Goal: Task Accomplishment & Management: Use online tool/utility

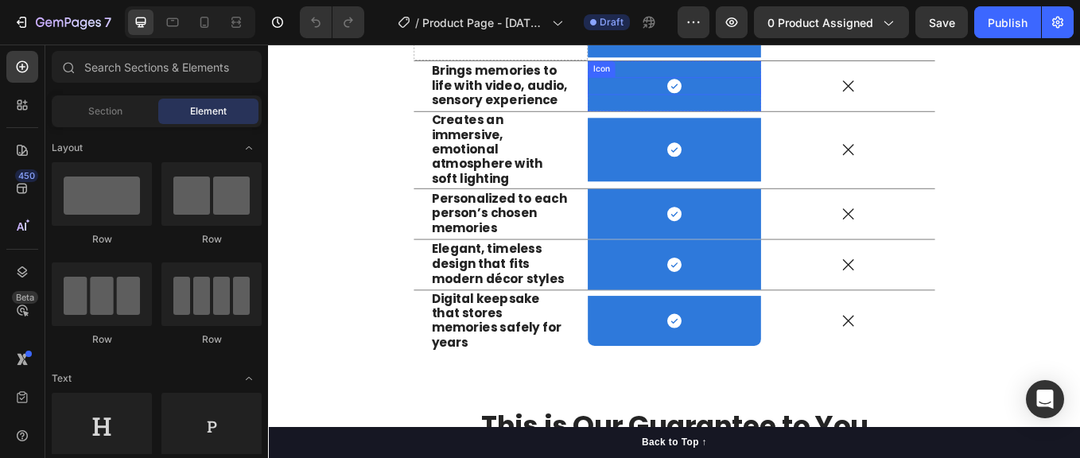
scroll to position [1696, 0]
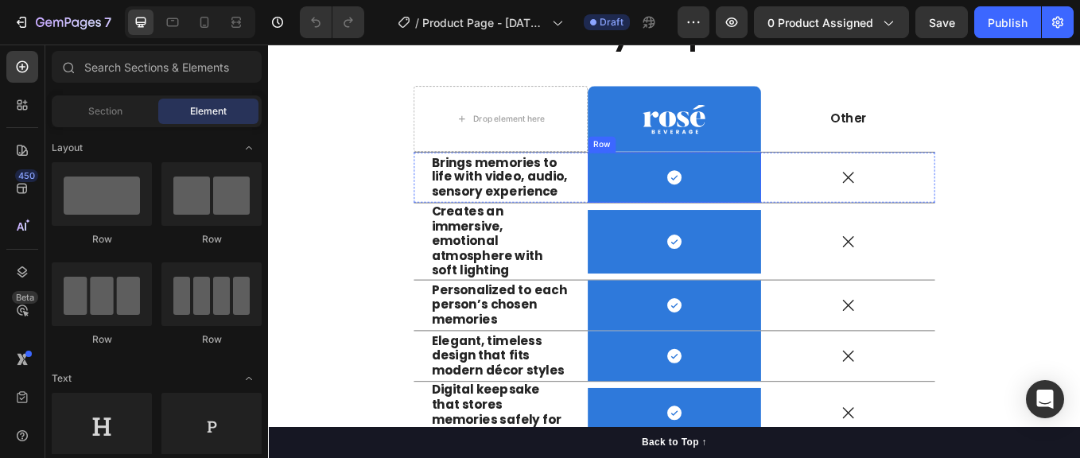
click at [663, 222] on div "Icon Row" at bounding box center [745, 201] width 204 height 59
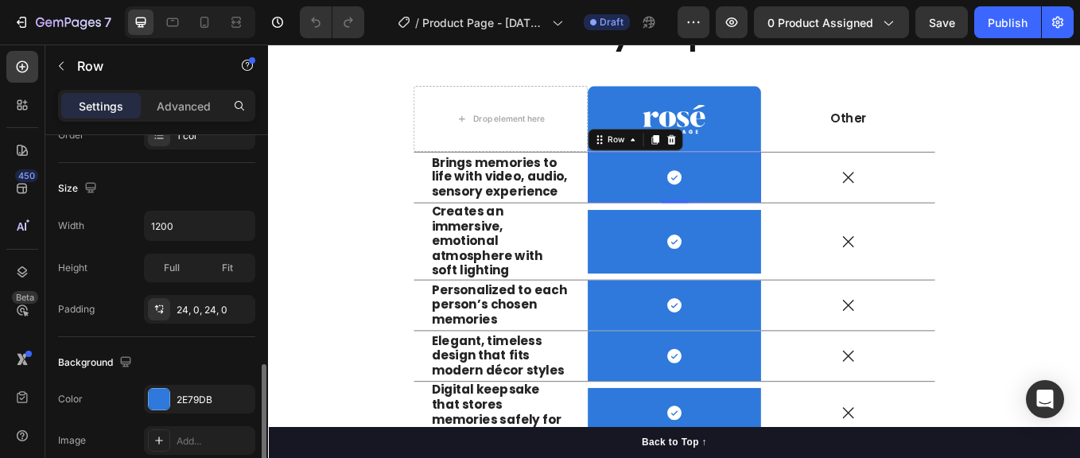
scroll to position [394, 0]
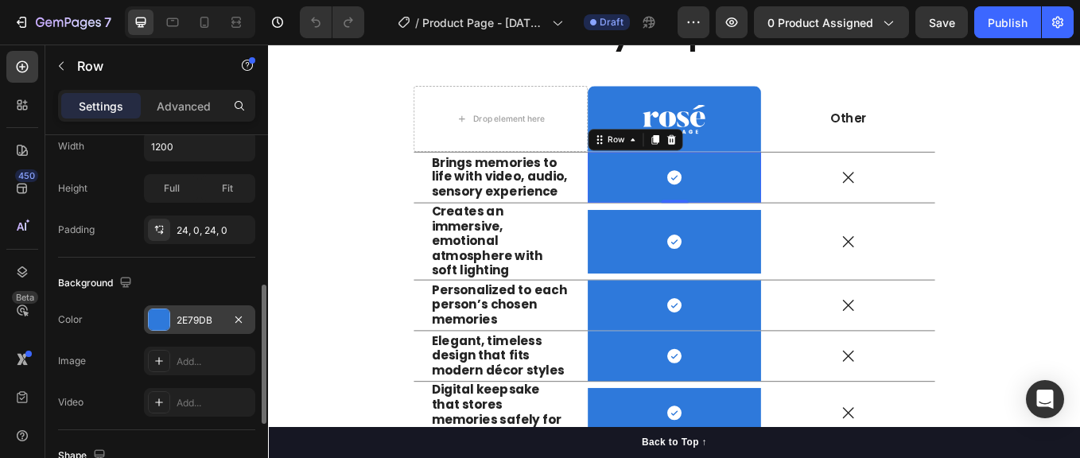
click at [185, 324] on div "2E79DB" at bounding box center [200, 320] width 46 height 14
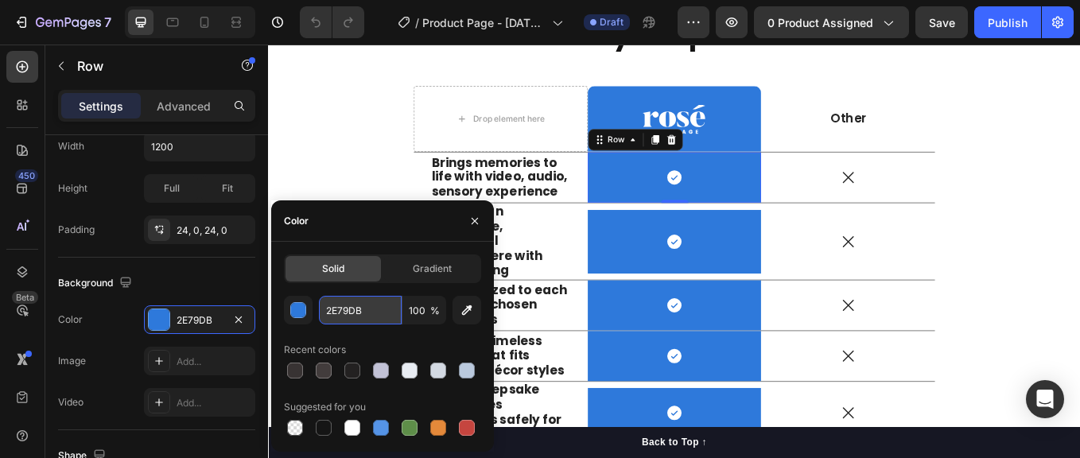
drag, startPoint x: 323, startPoint y: 311, endPoint x: 336, endPoint y: 310, distance: 13.5
click at [746, 130] on img at bounding box center [745, 133] width 74 height 37
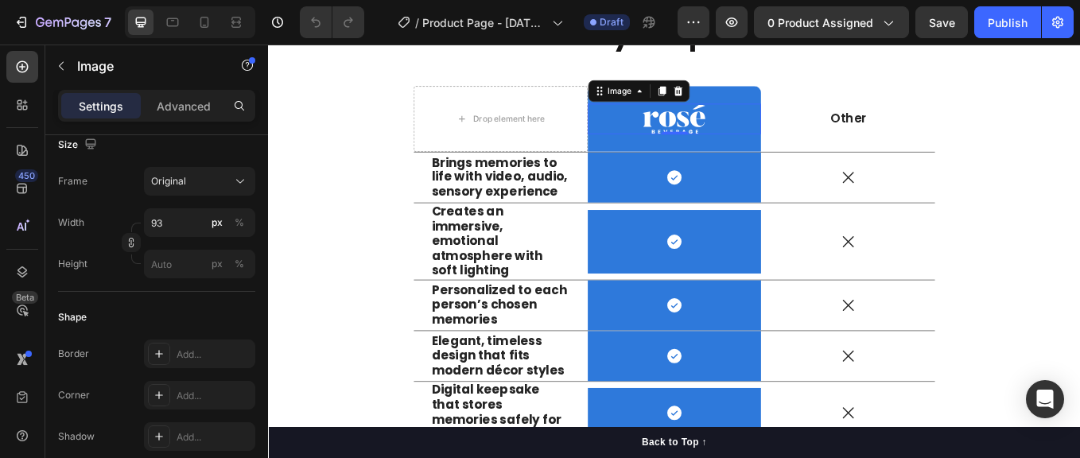
scroll to position [0, 0]
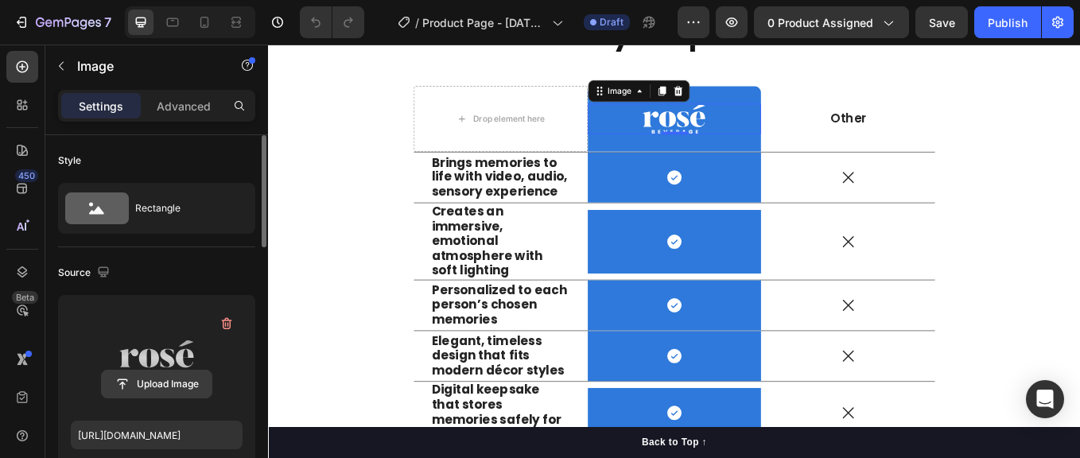
click at [159, 382] on input "file" at bounding box center [157, 384] width 110 height 27
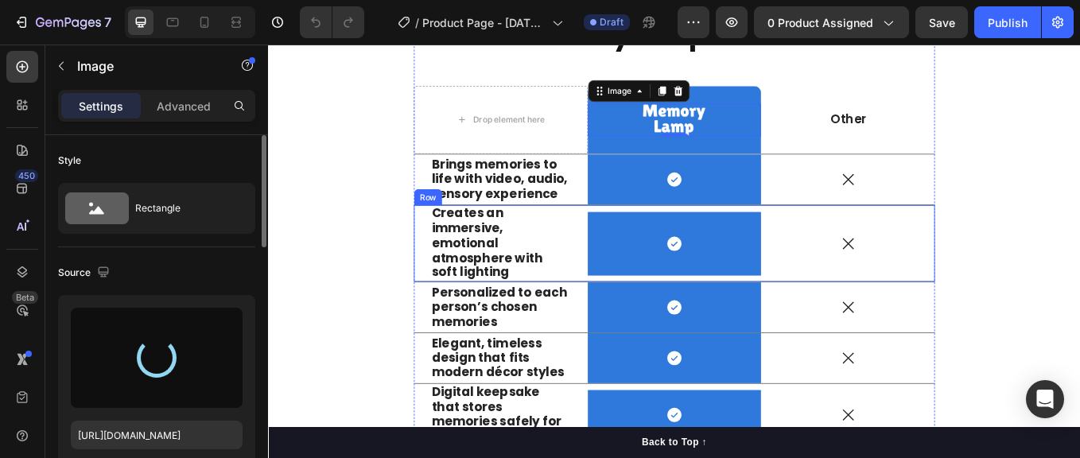
type input "[URL][DOMAIN_NAME]"
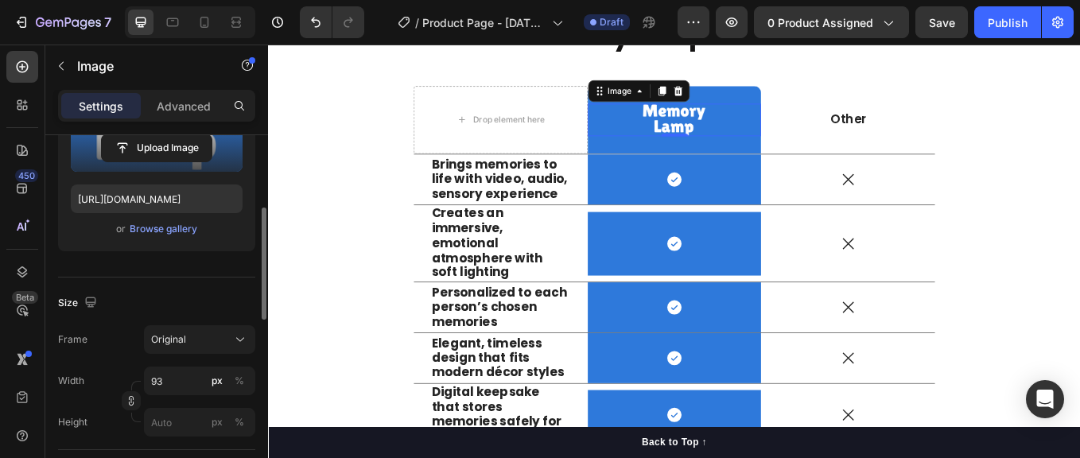
scroll to position [289, 0]
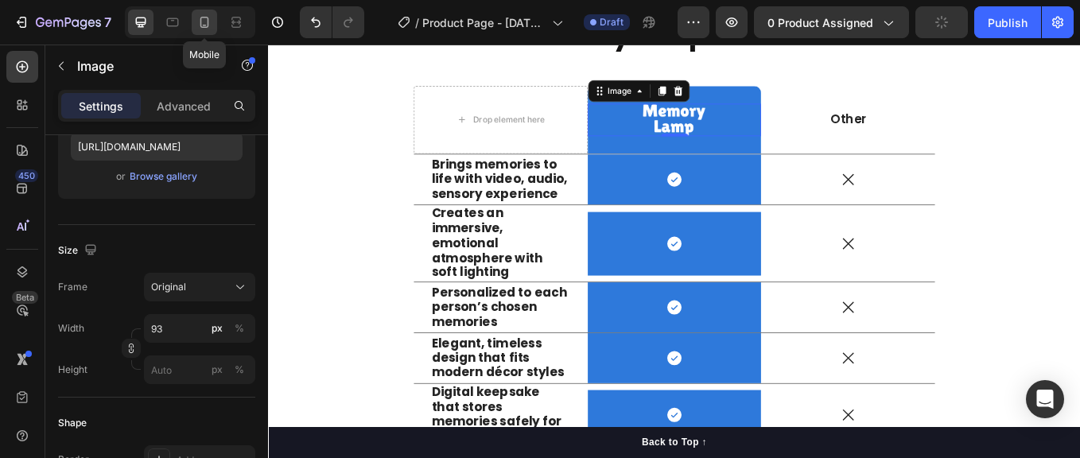
click at [197, 22] on icon at bounding box center [204, 22] width 16 height 16
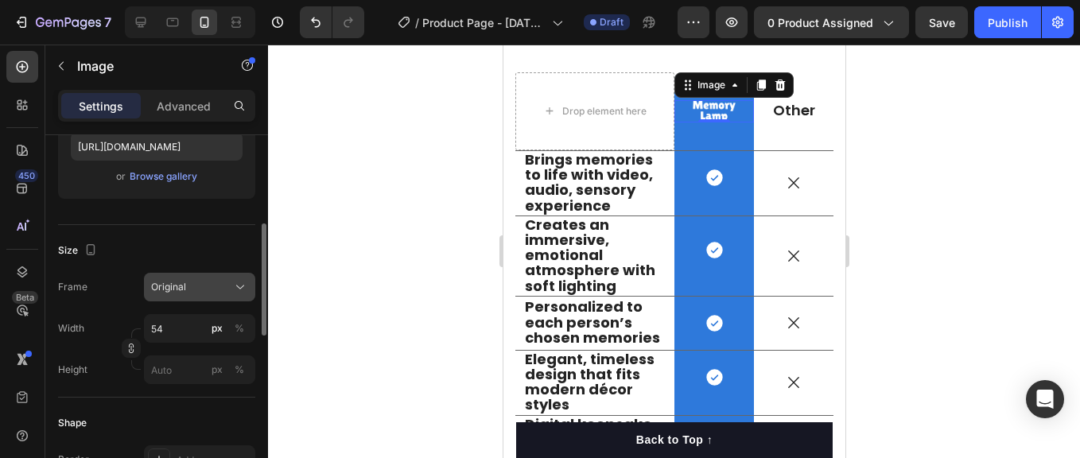
scroll to position [315, 0]
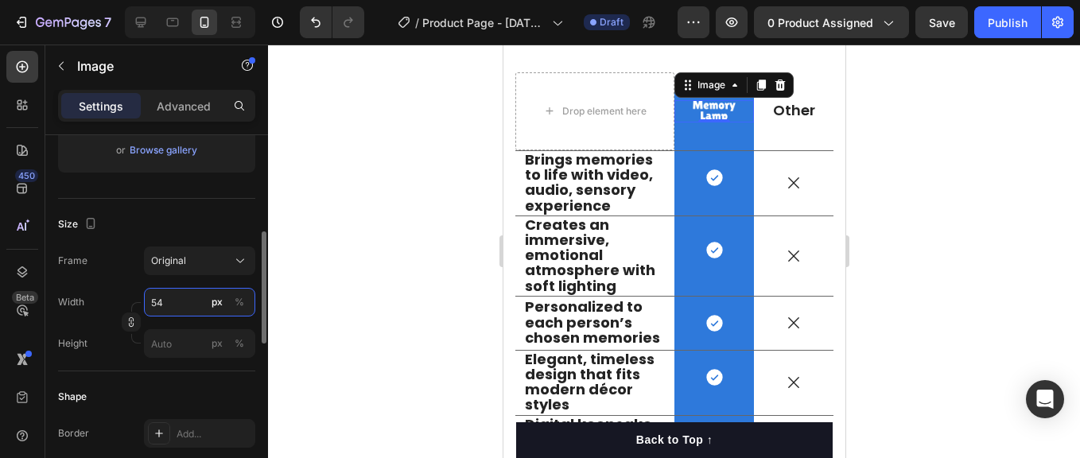
click at [177, 301] on input "54" at bounding box center [199, 302] width 111 height 29
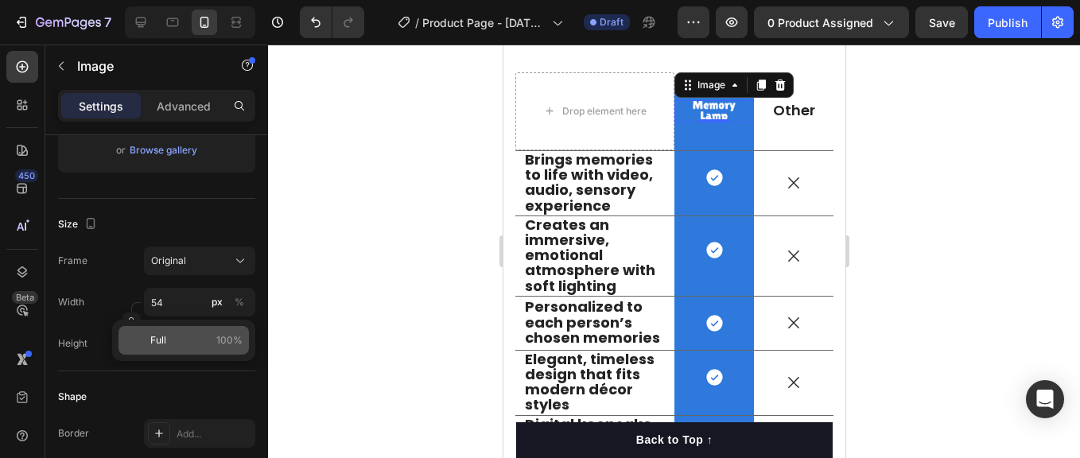
click at [193, 348] on div "Full 100%" at bounding box center [184, 340] width 130 height 29
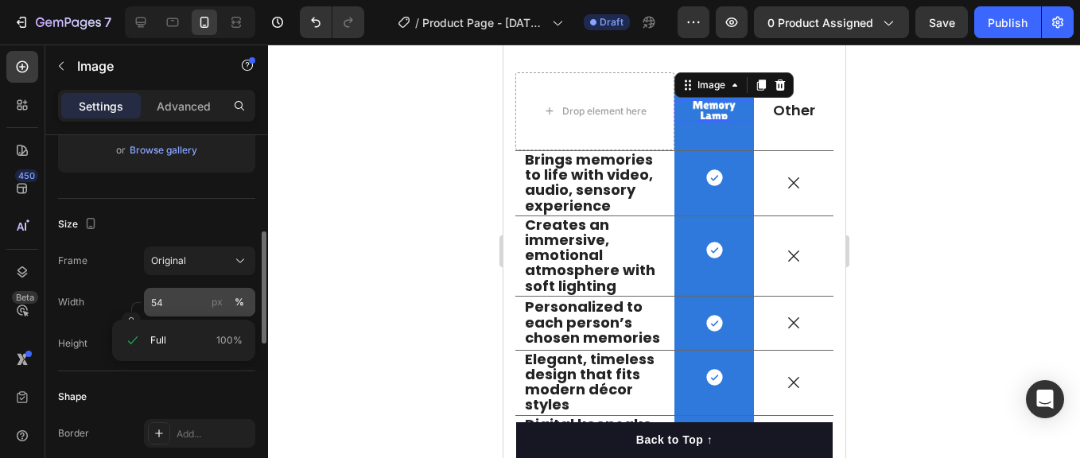
type input "100"
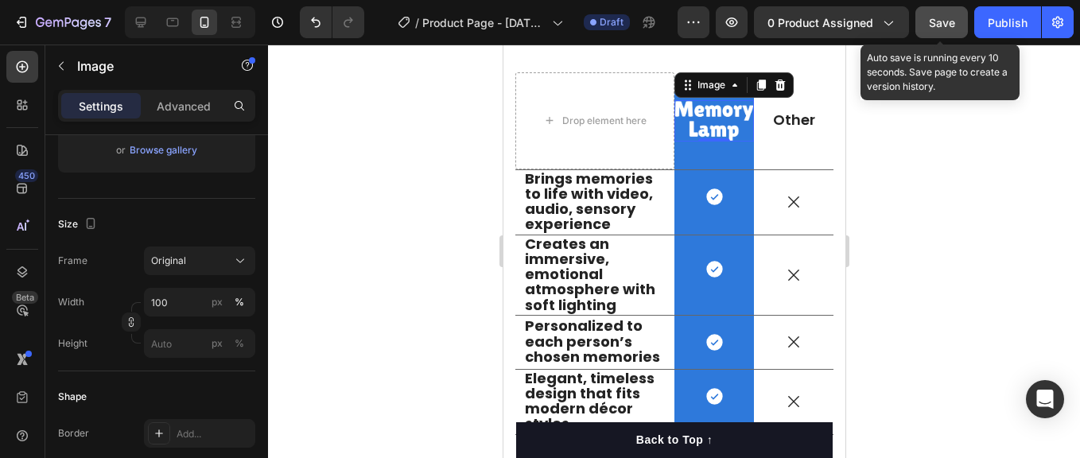
click at [946, 24] on span "Save" at bounding box center [942, 23] width 26 height 14
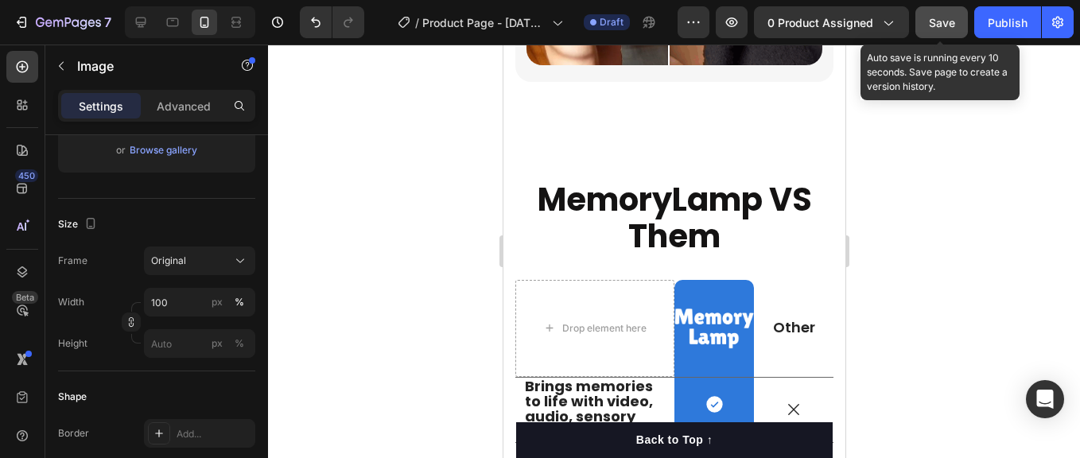
scroll to position [1419, 0]
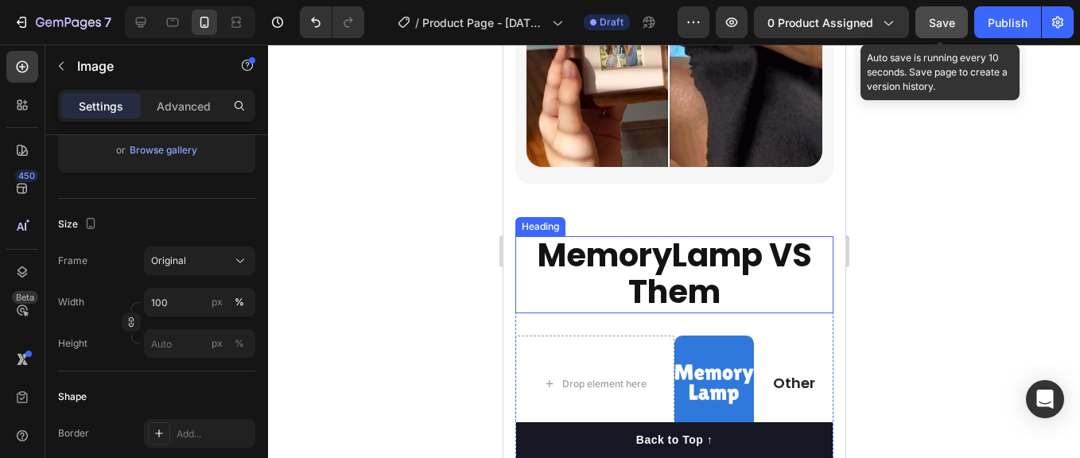
click at [655, 280] on span "amp VS Them" at bounding box center [720, 274] width 184 height 82
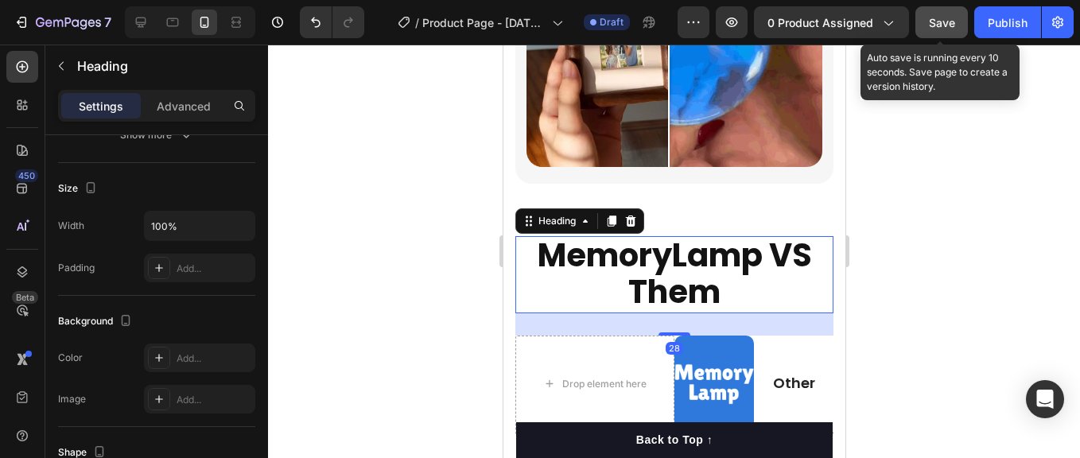
scroll to position [0, 0]
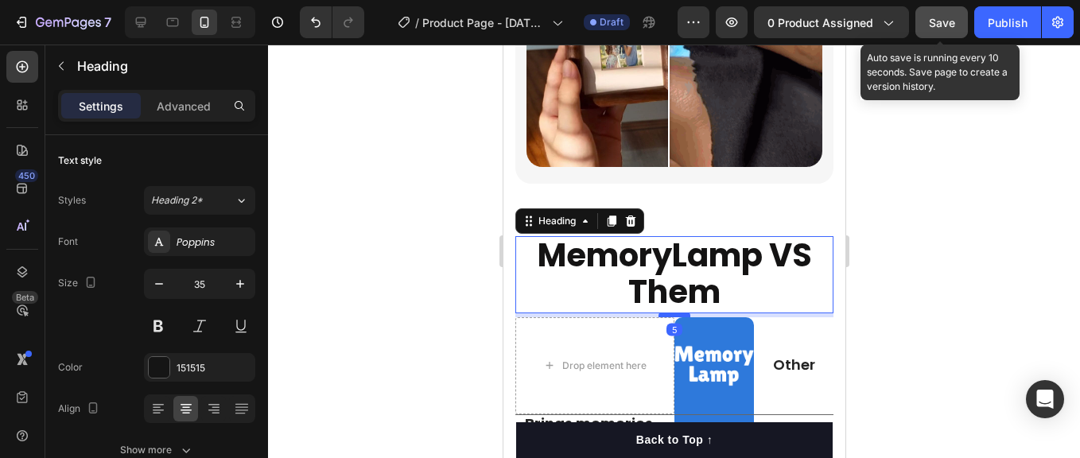
drag, startPoint x: 666, startPoint y: 321, endPoint x: 667, endPoint y: 303, distance: 18.4
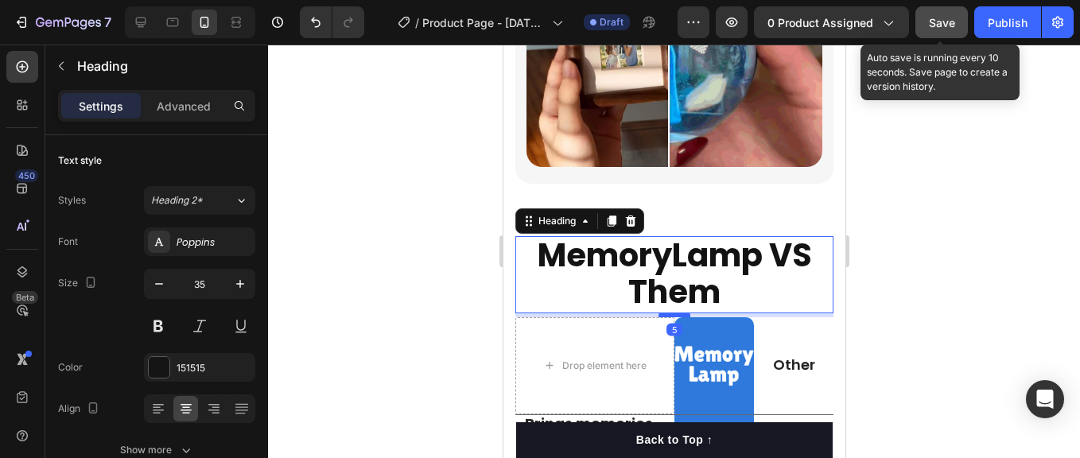
click at [667, 313] on div at bounding box center [674, 315] width 32 height 5
click at [720, 282] on h2 "Memory L amp VS Them" at bounding box center [674, 274] width 318 height 77
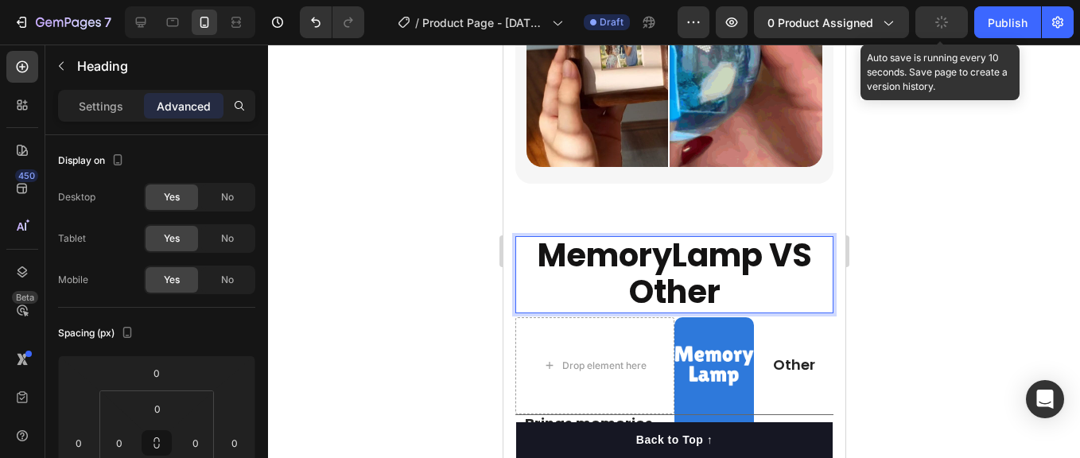
drag, startPoint x: 445, startPoint y: 266, endPoint x: 455, endPoint y: 328, distance: 62.8
click at [445, 266] on div at bounding box center [674, 252] width 812 height 414
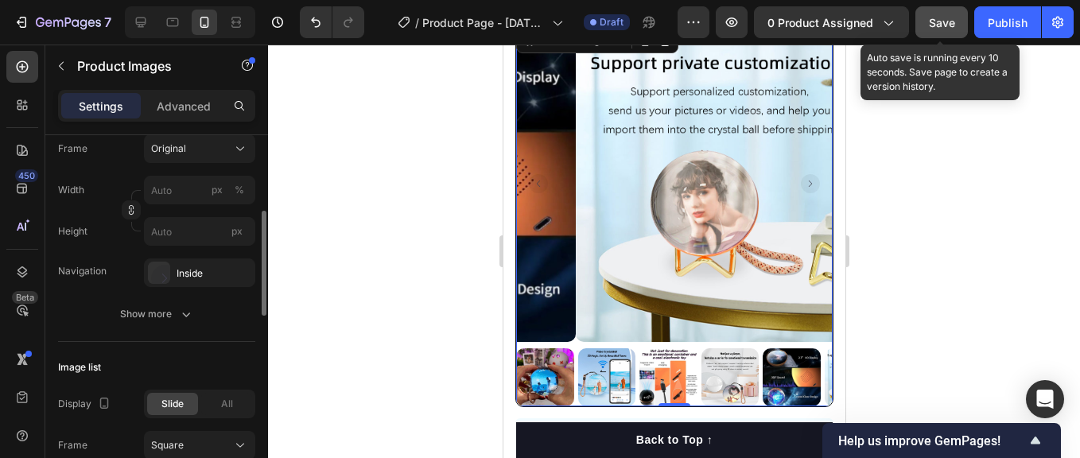
scroll to position [289, 0]
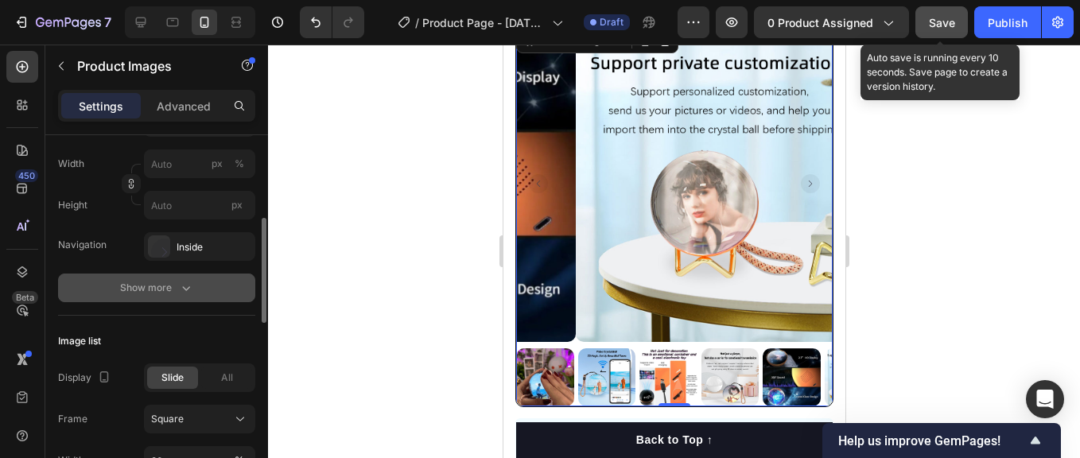
click at [178, 281] on icon "button" at bounding box center [186, 288] width 16 height 16
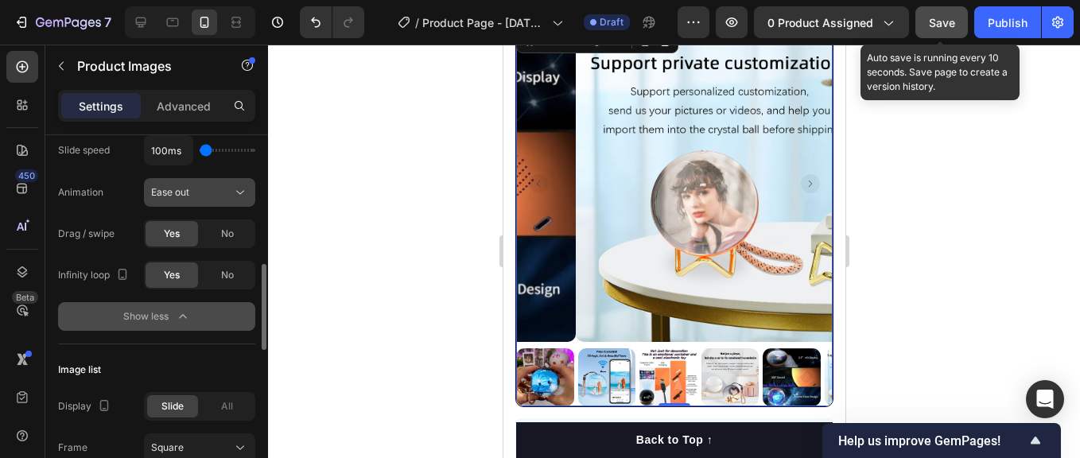
scroll to position [604, 0]
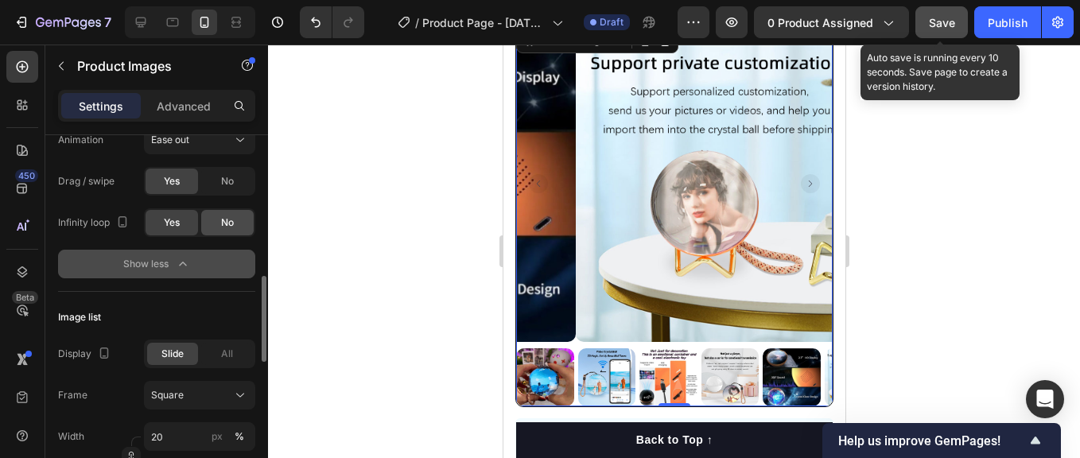
click at [231, 222] on span "No" at bounding box center [227, 223] width 13 height 14
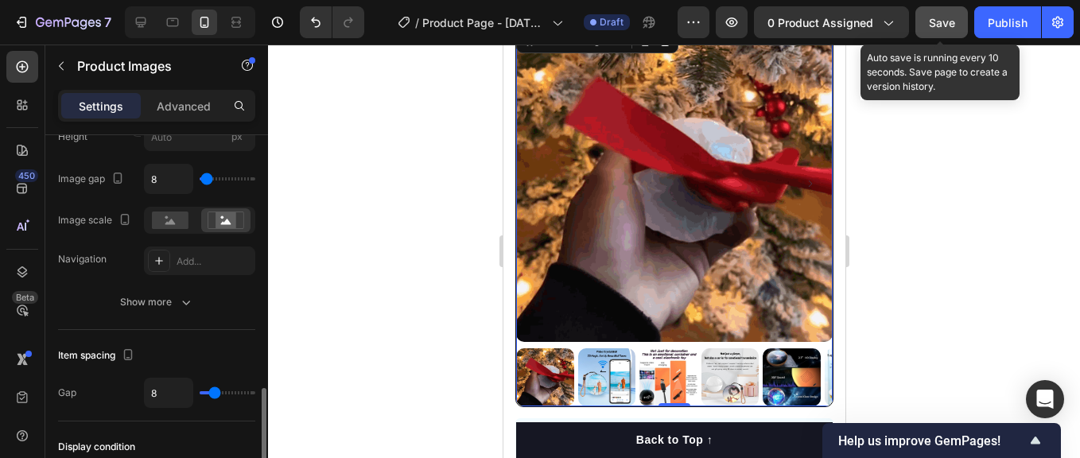
scroll to position [972, 0]
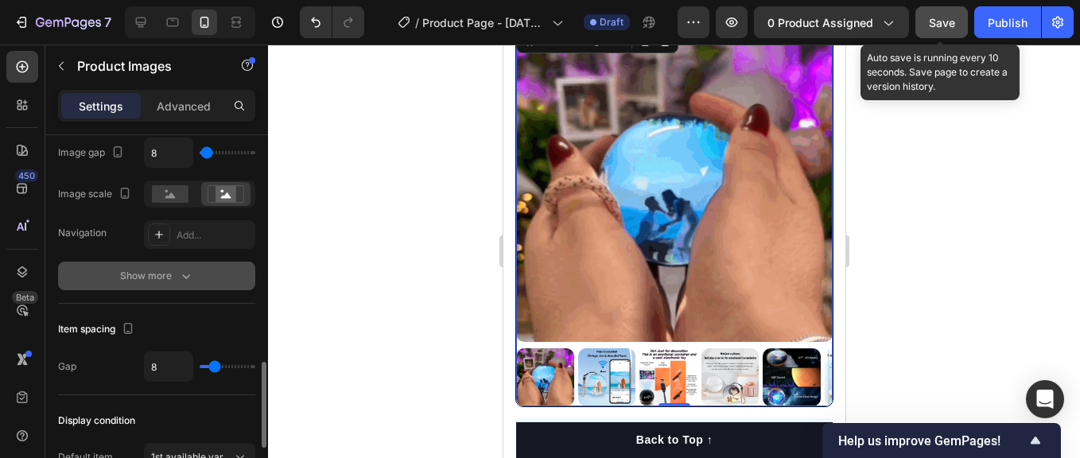
click at [177, 278] on div "Show more" at bounding box center [157, 276] width 74 height 16
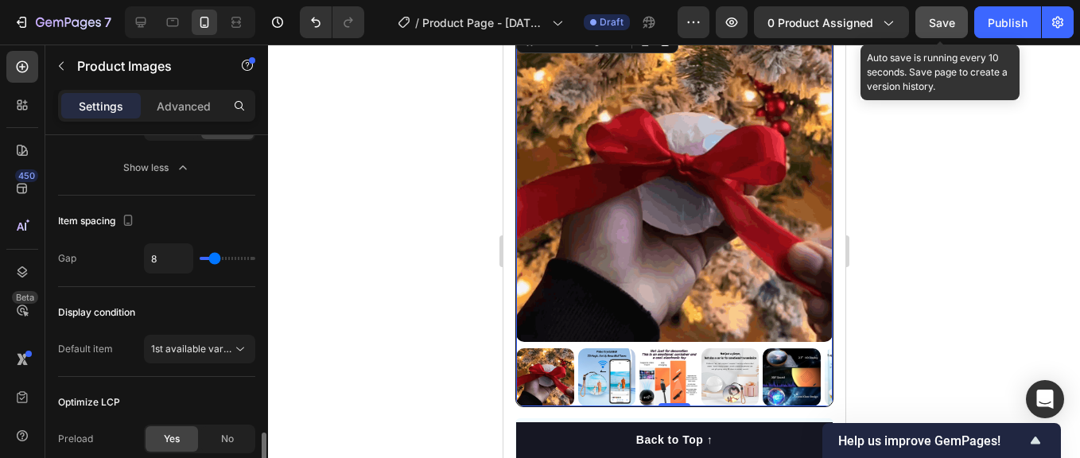
scroll to position [1339, 0]
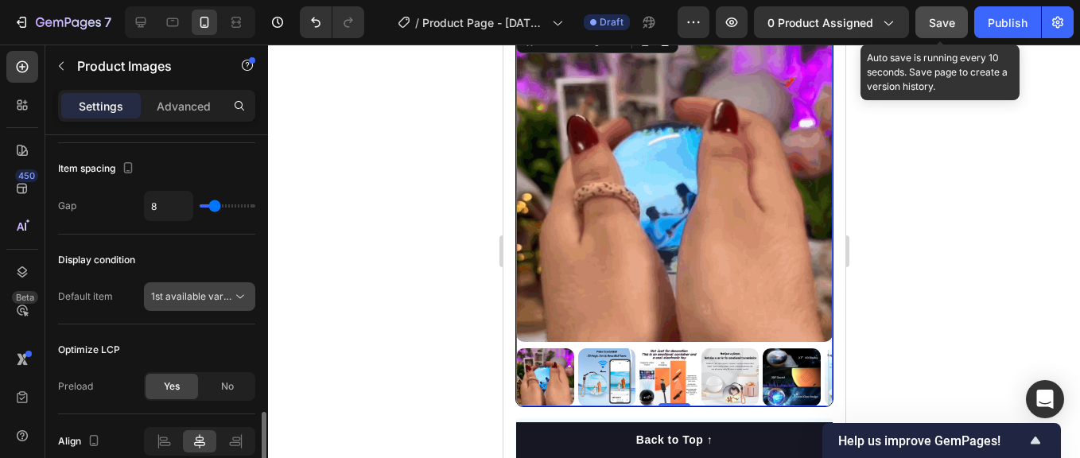
click at [232, 293] on icon at bounding box center [240, 297] width 16 height 16
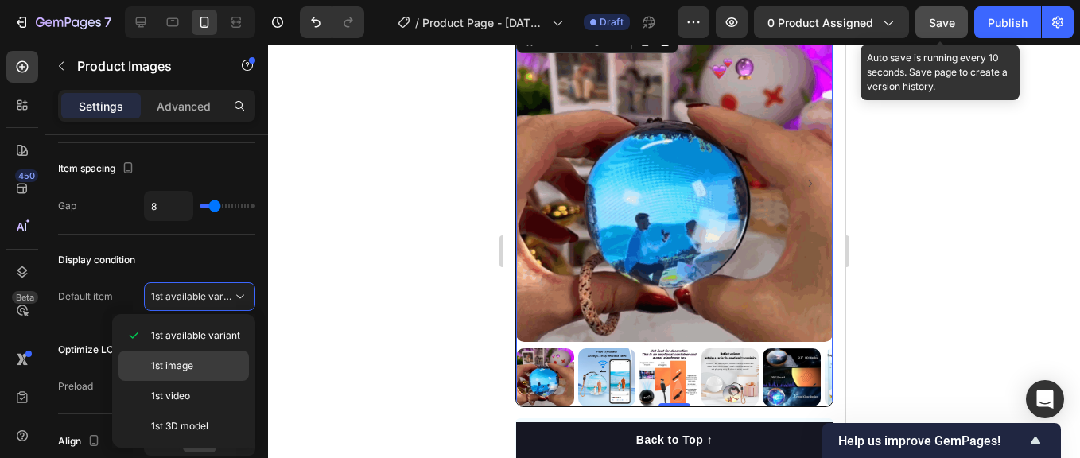
click at [190, 367] on span "1st image" at bounding box center [172, 366] width 42 height 14
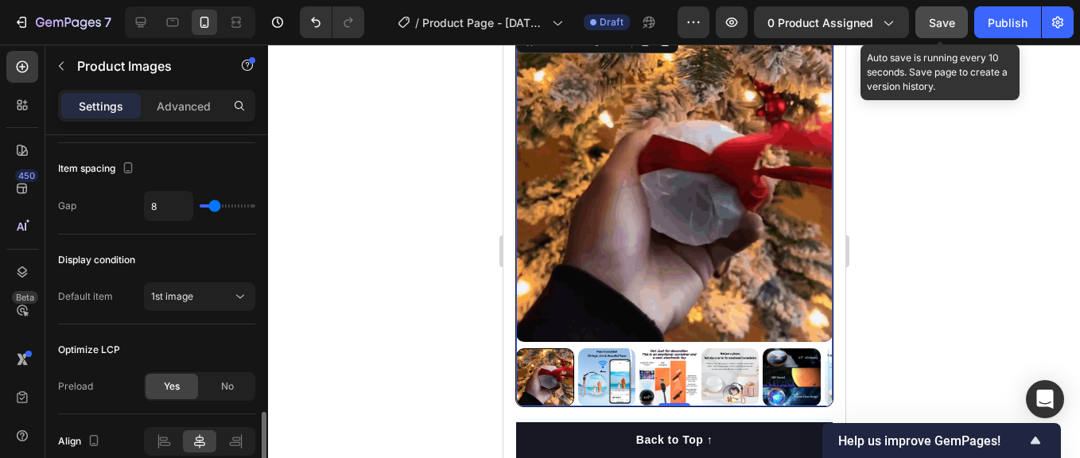
scroll to position [1413, 0]
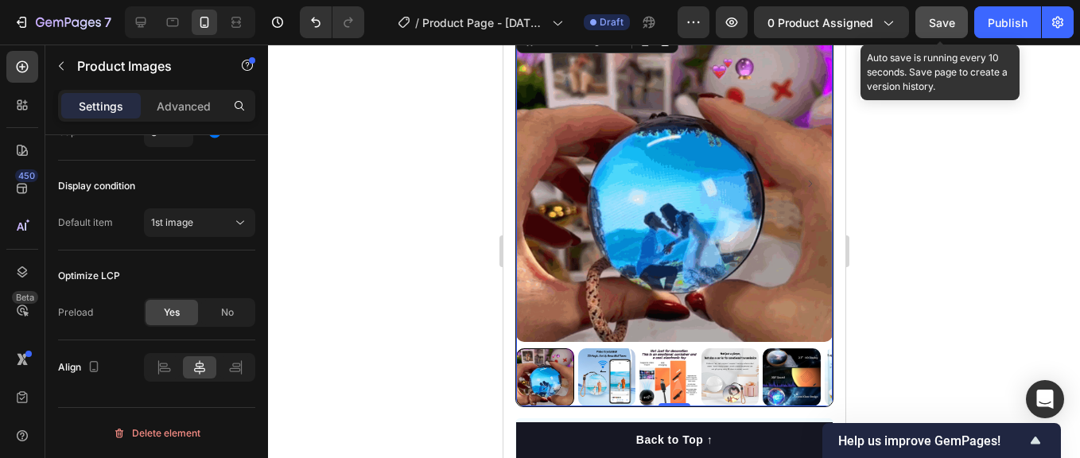
click at [955, 24] on span "Save" at bounding box center [942, 23] width 26 height 14
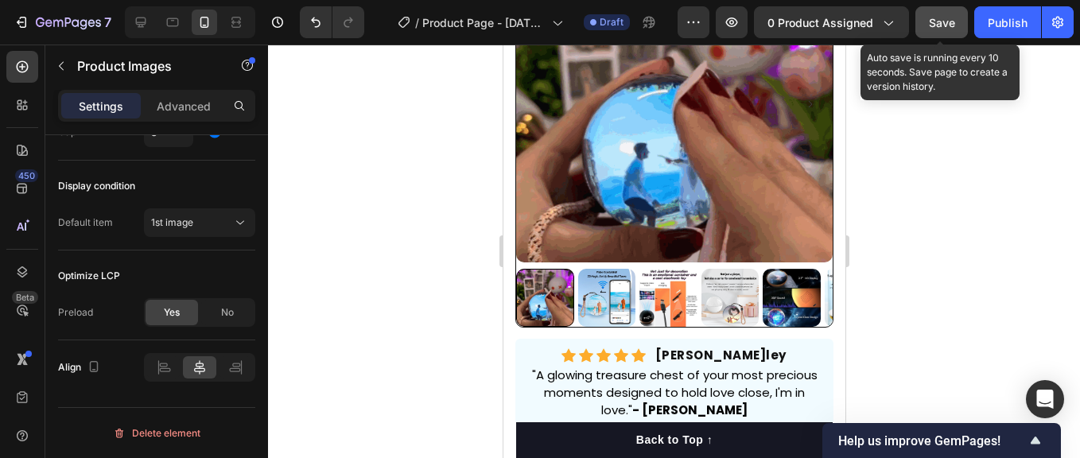
scroll to position [265, 0]
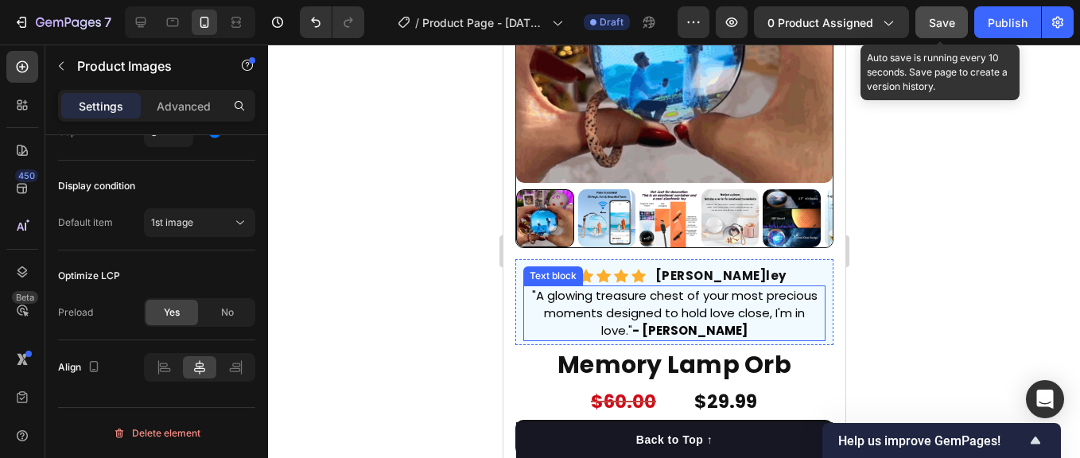
click at [724, 315] on p ""A glowing treasure chest of your most precious moments designed to hold love c…" at bounding box center [673, 313] width 299 height 52
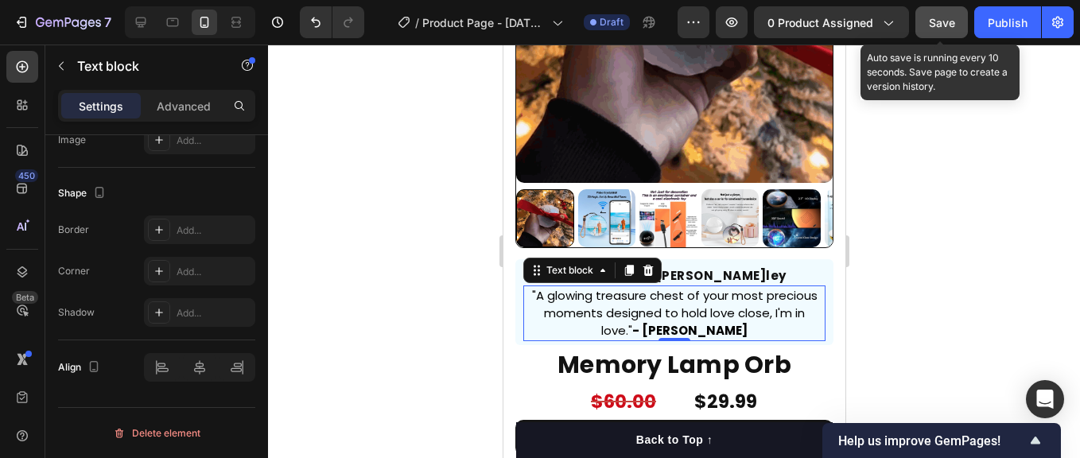
scroll to position [0, 0]
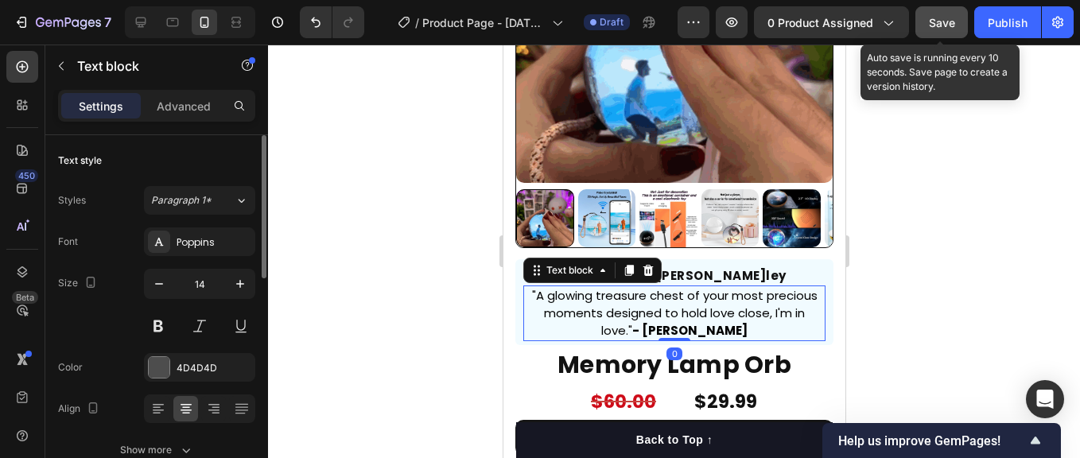
click at [722, 319] on p ""A glowing treasure chest of your most precious moments designed to hold love c…" at bounding box center [673, 313] width 299 height 52
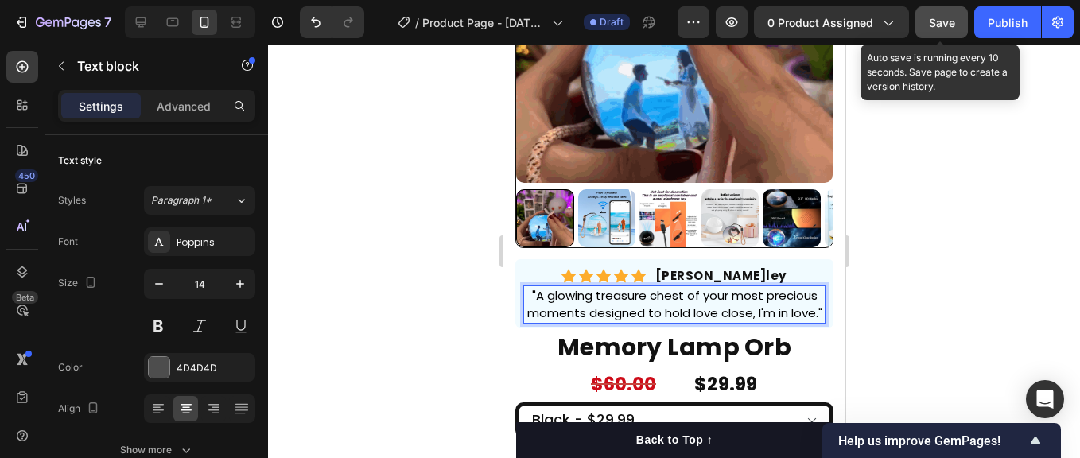
click at [449, 301] on div at bounding box center [674, 252] width 812 height 414
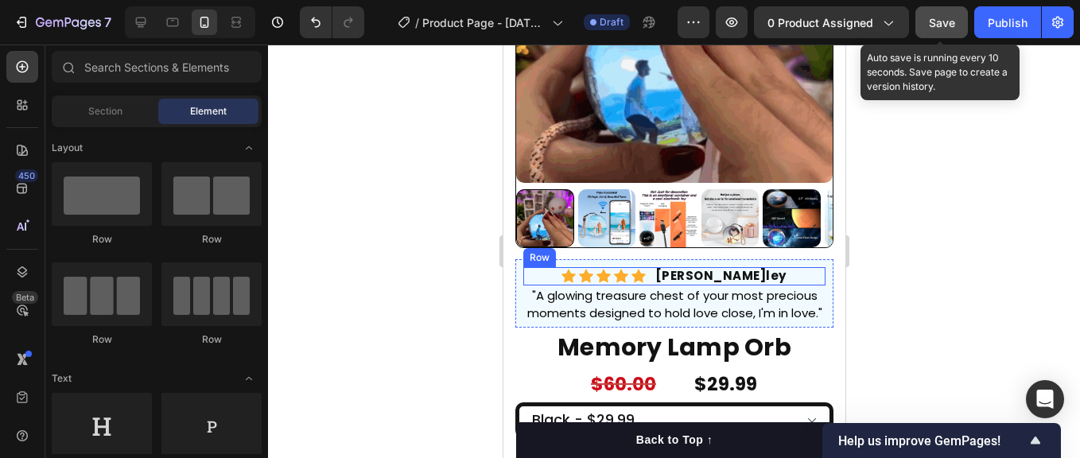
click at [547, 267] on div "Icon Icon Icon Icon Icon Icon List Hoz [PERSON_NAME] l ey Text block Row" at bounding box center [674, 276] width 302 height 18
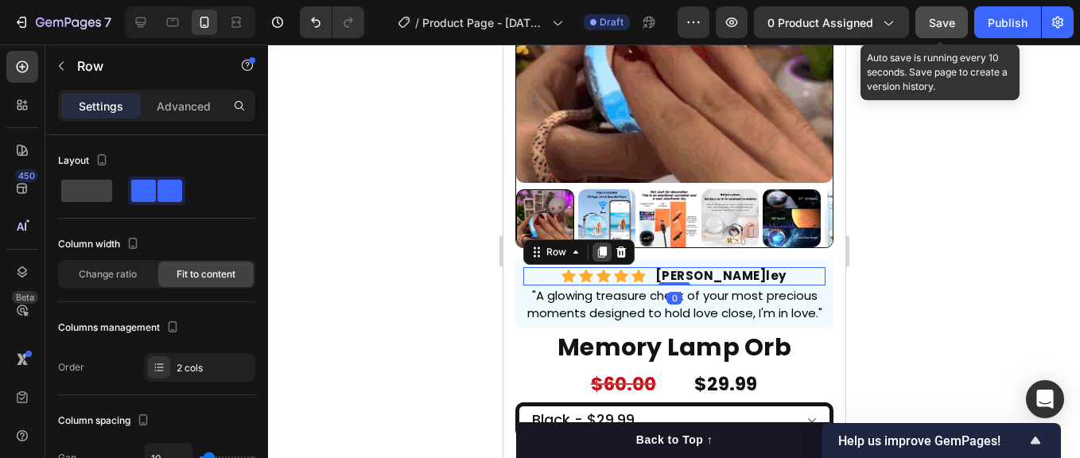
click at [600, 247] on icon at bounding box center [601, 252] width 9 height 11
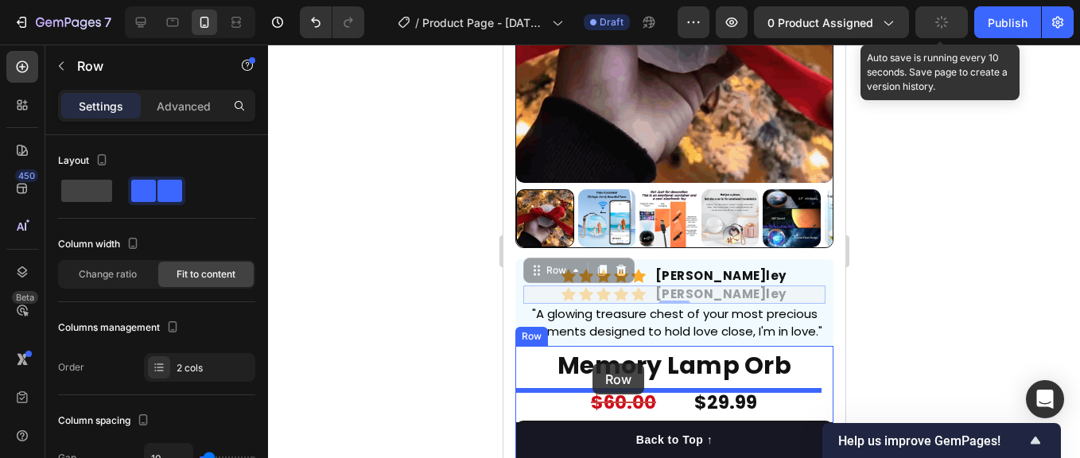
scroll to position [344, 0]
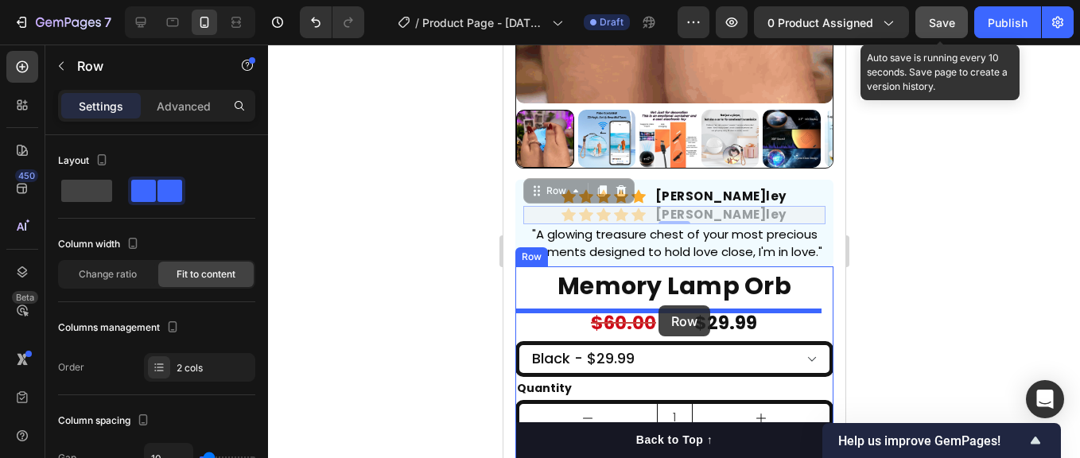
drag, startPoint x: 536, startPoint y: 260, endPoint x: 658, endPoint y: 305, distance: 129.9
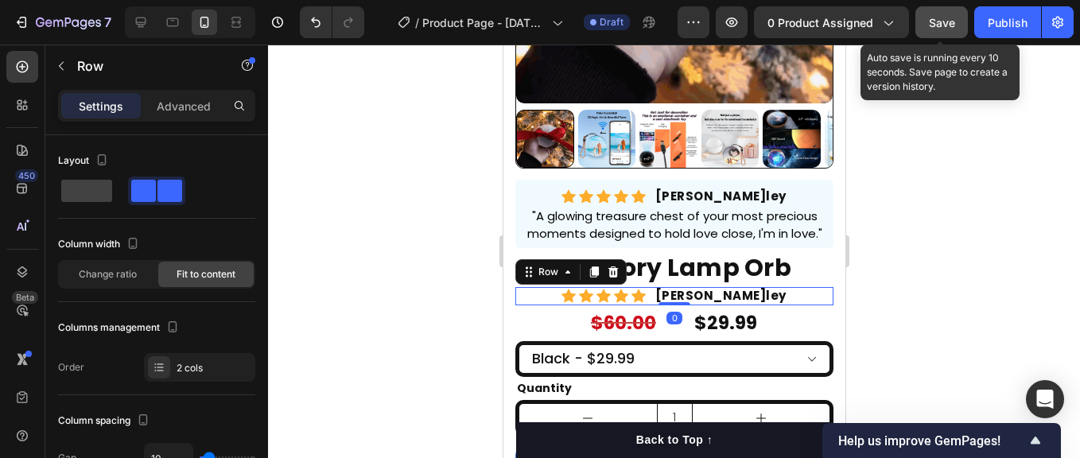
click at [769, 301] on div "Icon Icon Icon Icon Icon Icon List Hoz [PERSON_NAME] l ey Text block Row 0" at bounding box center [674, 296] width 318 height 18
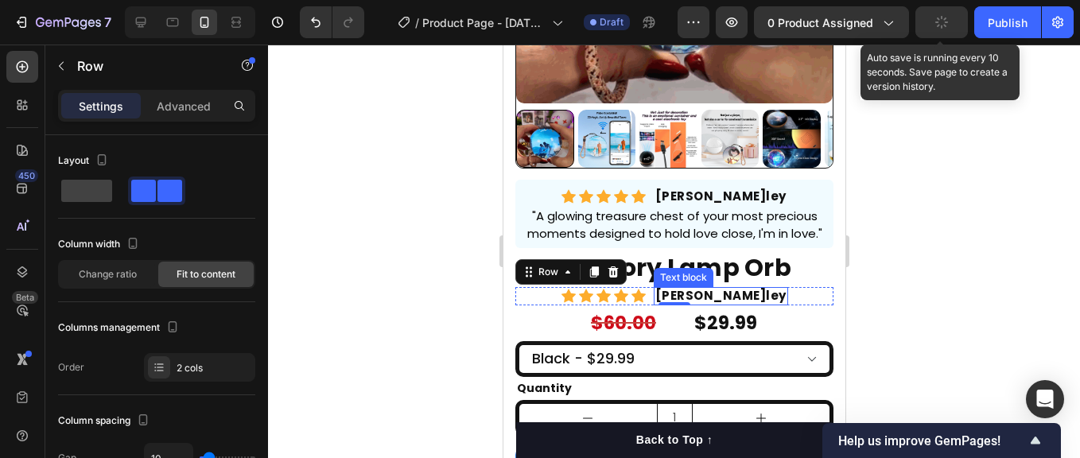
click at [770, 300] on strong "ey" at bounding box center [778, 295] width 16 height 17
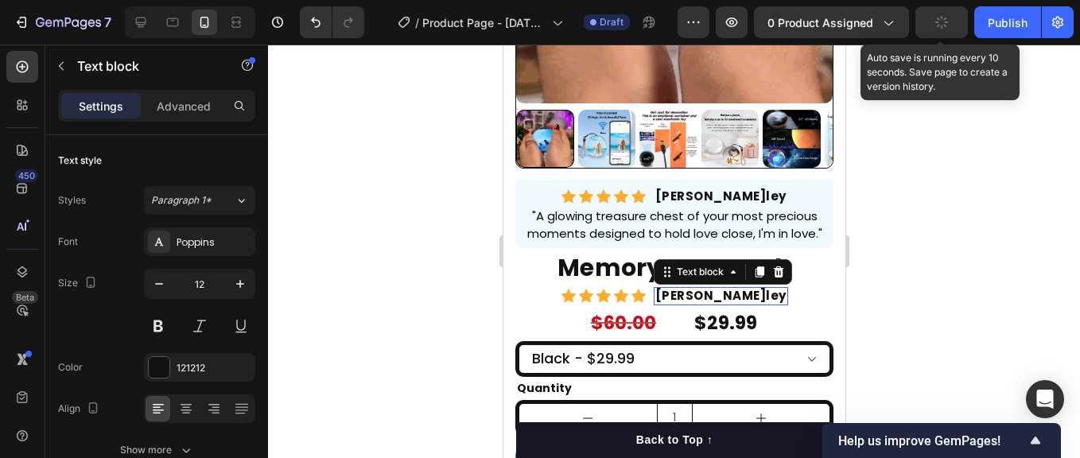
click at [739, 303] on strong "[PERSON_NAME]" at bounding box center [710, 295] width 111 height 17
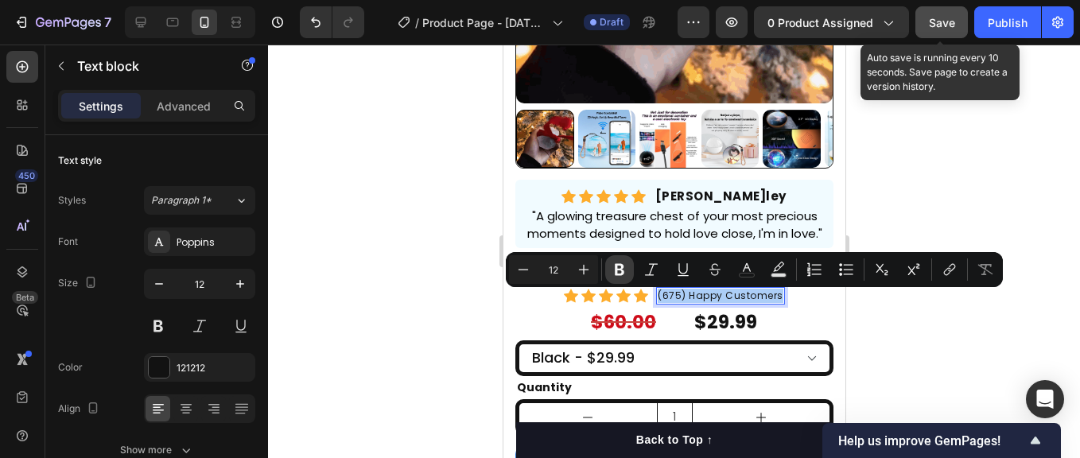
click at [620, 268] on icon "Editor contextual toolbar" at bounding box center [620, 270] width 16 height 16
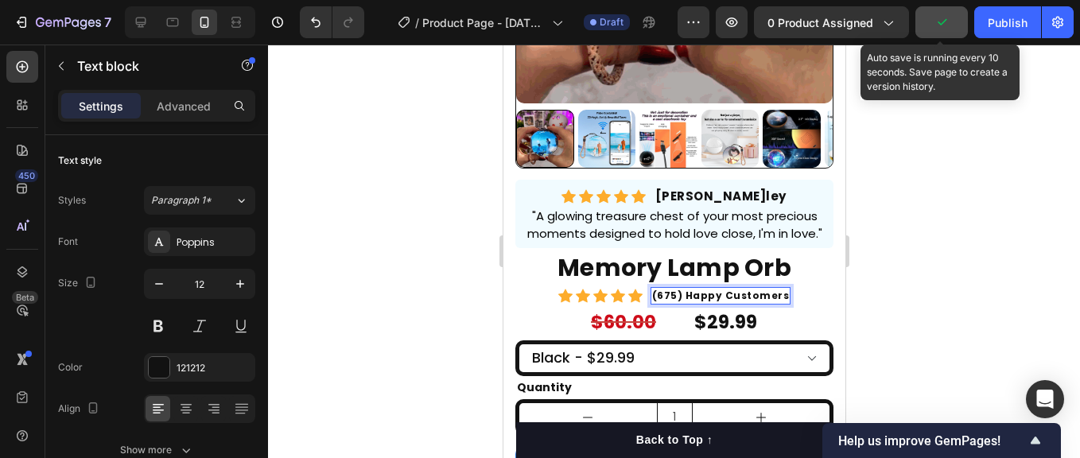
click at [726, 299] on strong "(675) Happy Customers" at bounding box center [720, 296] width 138 height 14
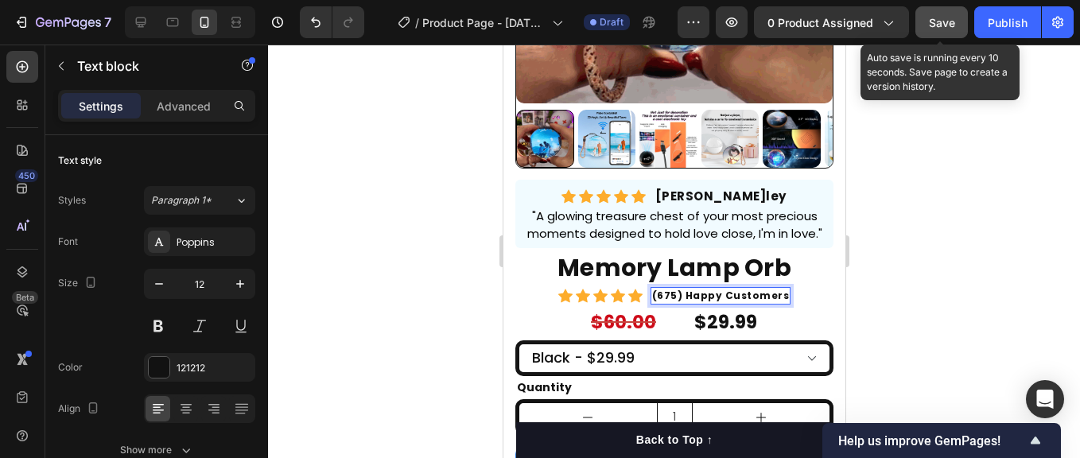
click at [726, 299] on strong "(675) Happy Customers" at bounding box center [720, 296] width 138 height 14
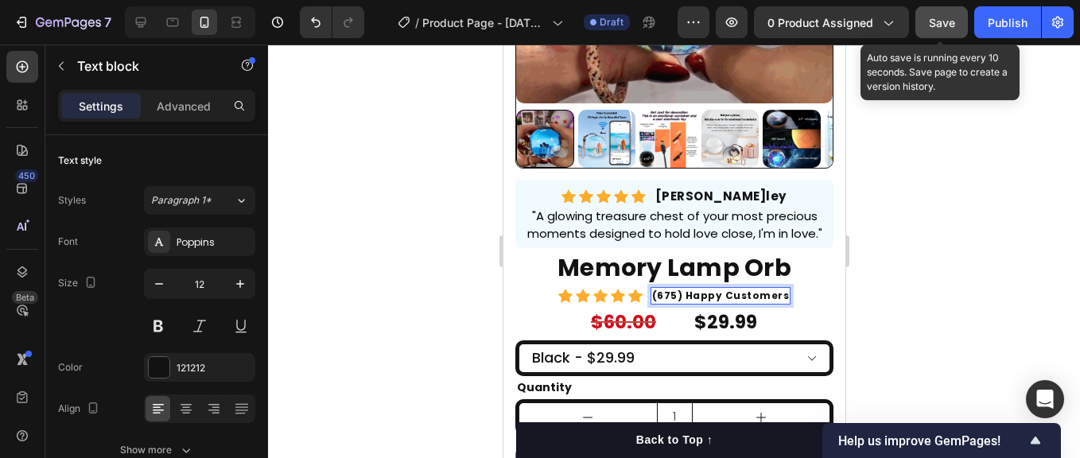
click at [726, 299] on strong "(675) Happy Customers" at bounding box center [720, 296] width 138 height 14
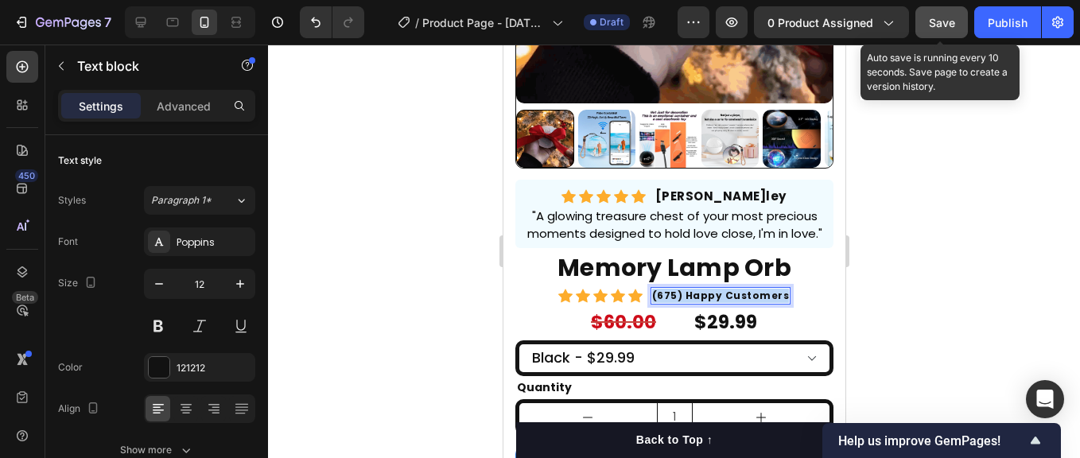
click at [726, 299] on strong "(675) Happy Customers" at bounding box center [720, 296] width 138 height 14
click at [693, 301] on strong "(675) Happy Customers" at bounding box center [720, 296] width 138 height 14
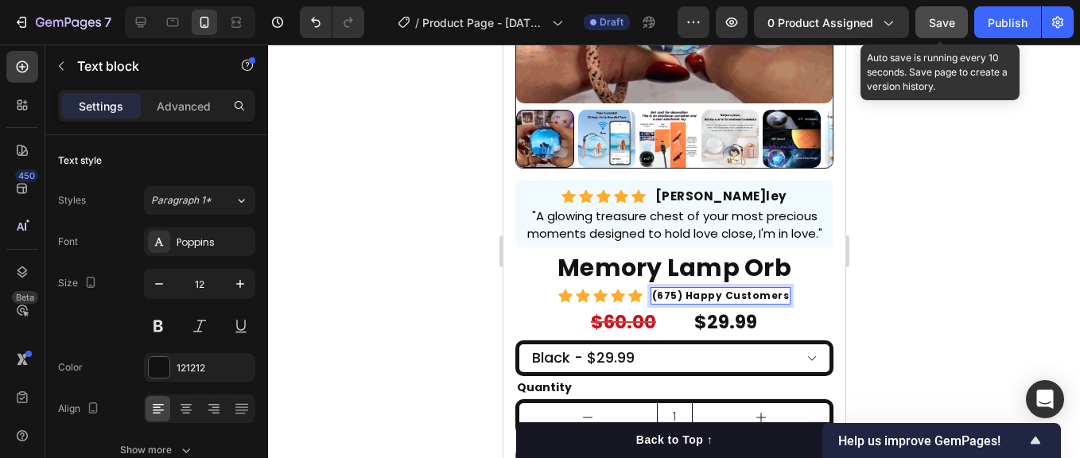
click at [693, 301] on strong "(675) Happy Customers" at bounding box center [720, 296] width 138 height 14
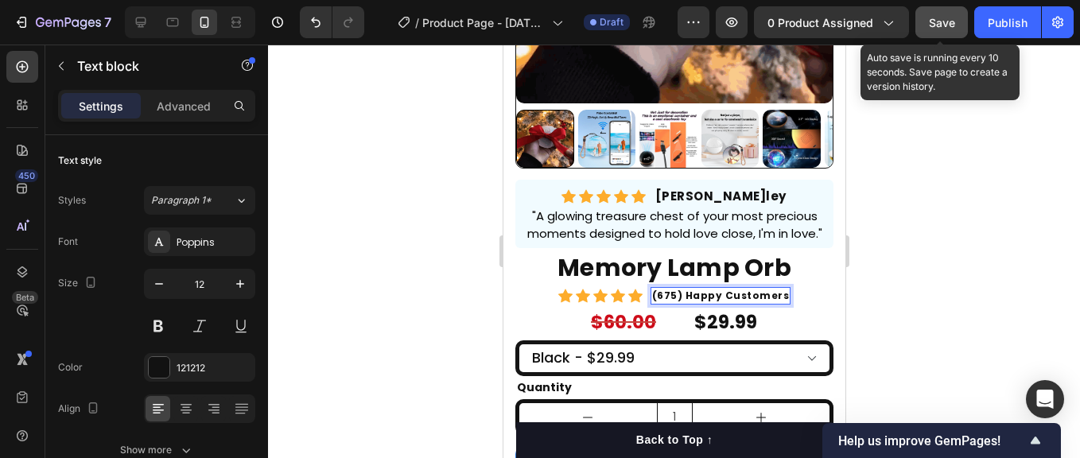
click at [693, 301] on strong "(675) Happy Customers" at bounding box center [720, 296] width 138 height 14
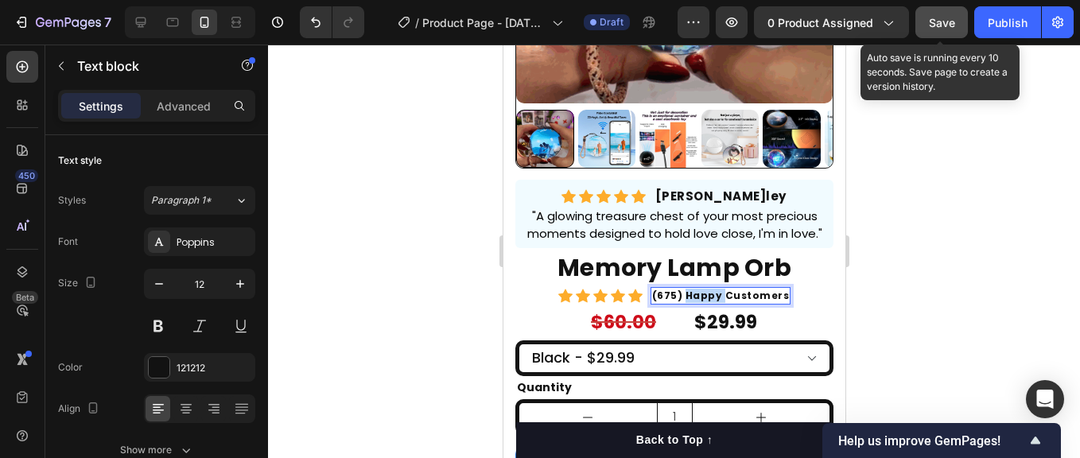
click at [693, 301] on strong "(675) Happy Customers" at bounding box center [720, 296] width 138 height 14
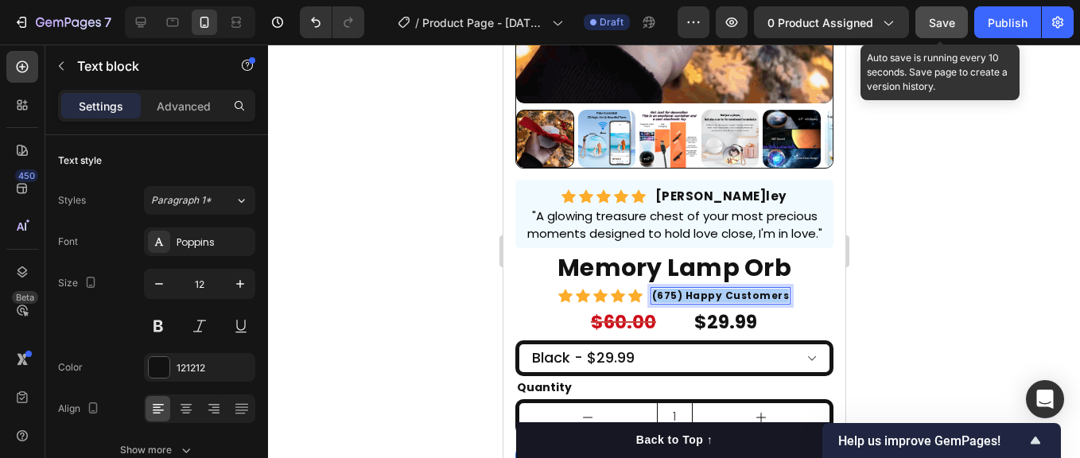
click at [464, 327] on div at bounding box center [674, 252] width 812 height 414
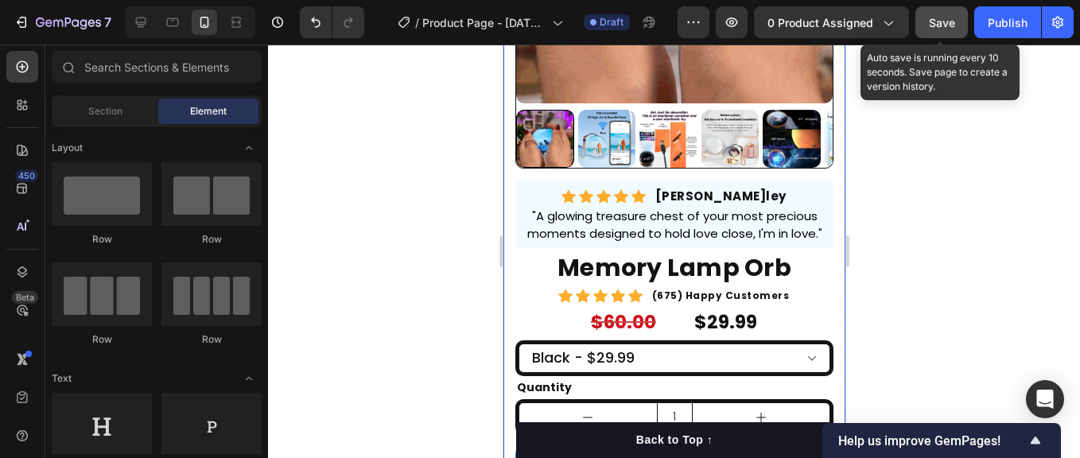
click at [826, 336] on div "Product Images "A glowing treasure chest of your most precious moments designed…" at bounding box center [674, 326] width 342 height 1095
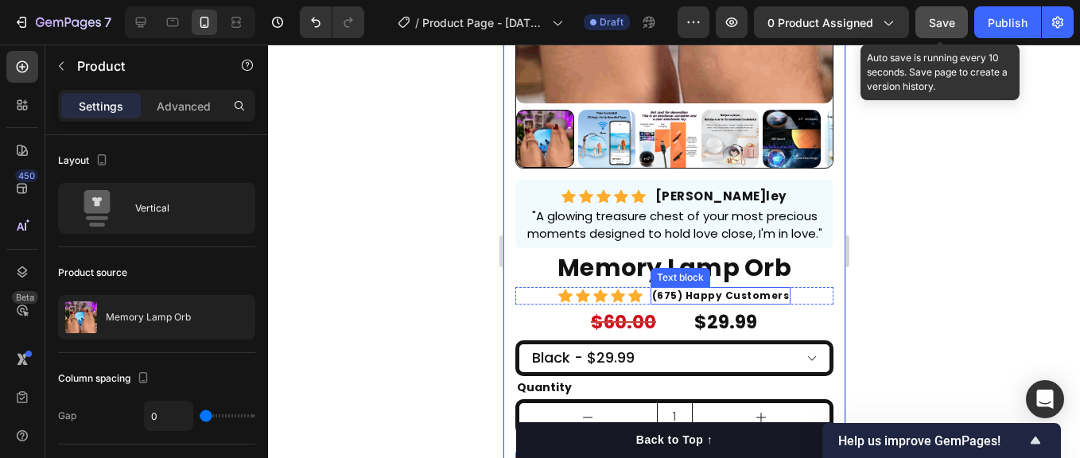
click at [748, 300] on strong "(675) Happy Customers" at bounding box center [720, 296] width 138 height 14
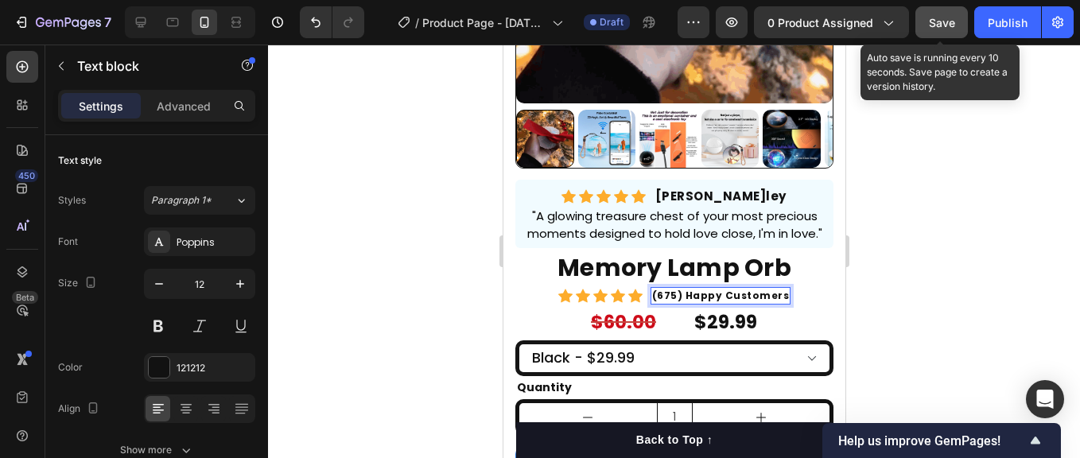
click at [747, 302] on strong "(675) Happy Customers" at bounding box center [720, 296] width 138 height 14
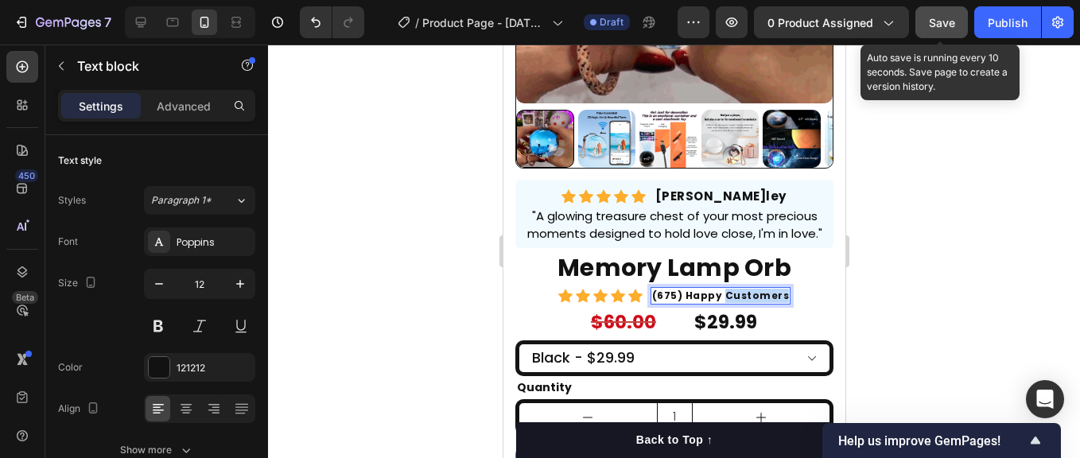
click at [747, 302] on strong "(675) Happy Customers" at bounding box center [720, 296] width 138 height 14
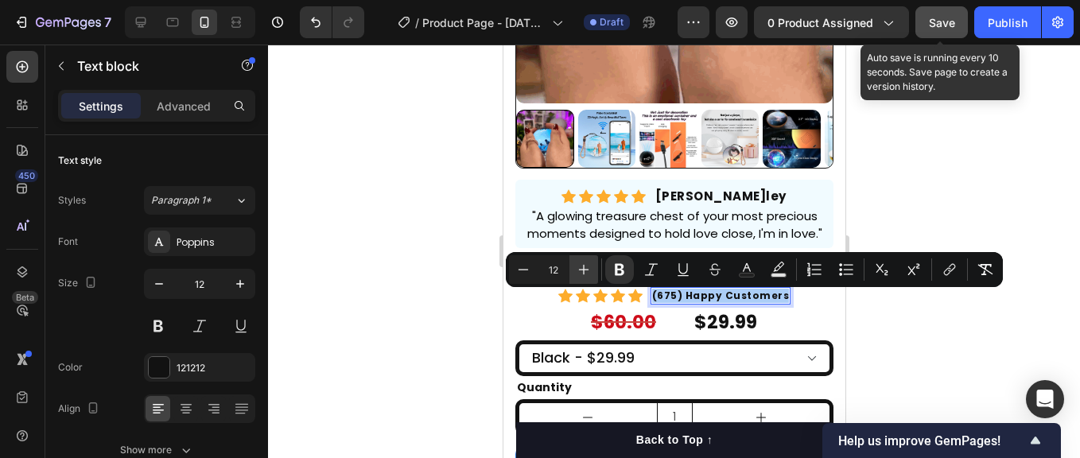
click at [587, 269] on icon "Editor contextual toolbar" at bounding box center [584, 270] width 16 height 16
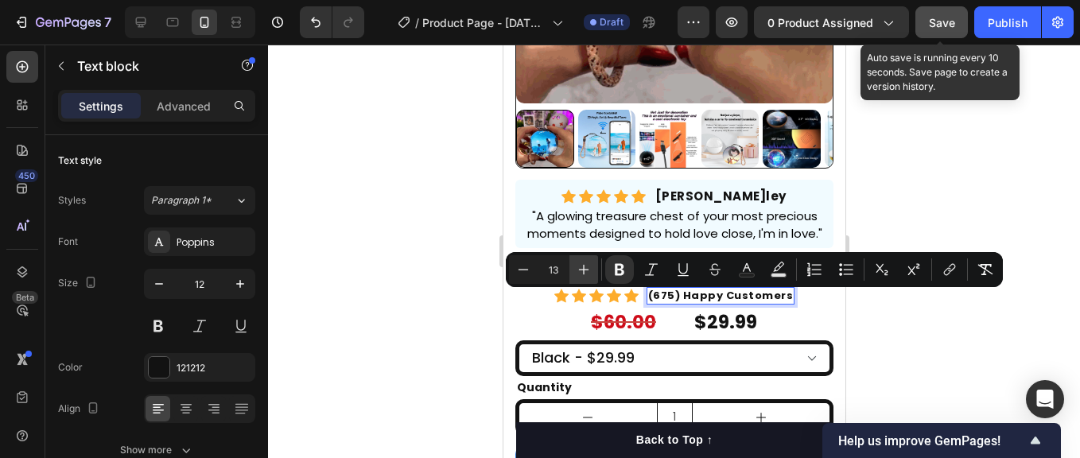
click at [587, 269] on icon "Editor contextual toolbar" at bounding box center [584, 270] width 16 height 16
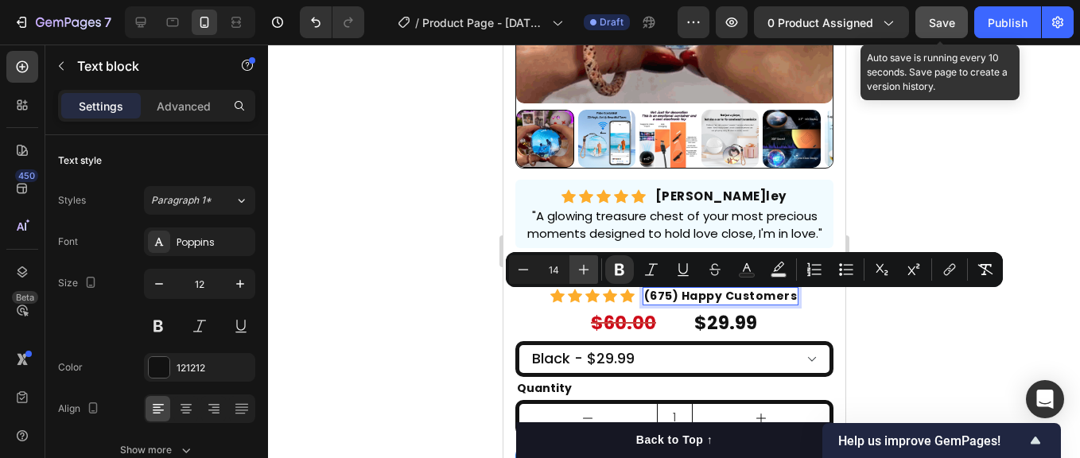
click at [583, 268] on icon "Editor contextual toolbar" at bounding box center [584, 270] width 16 height 16
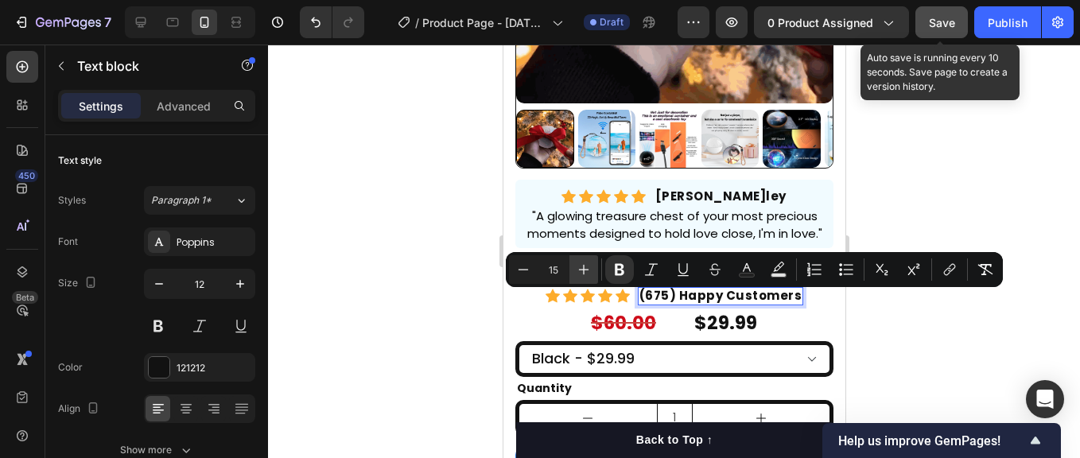
click at [586, 271] on icon "Editor contextual toolbar" at bounding box center [584, 270] width 16 height 16
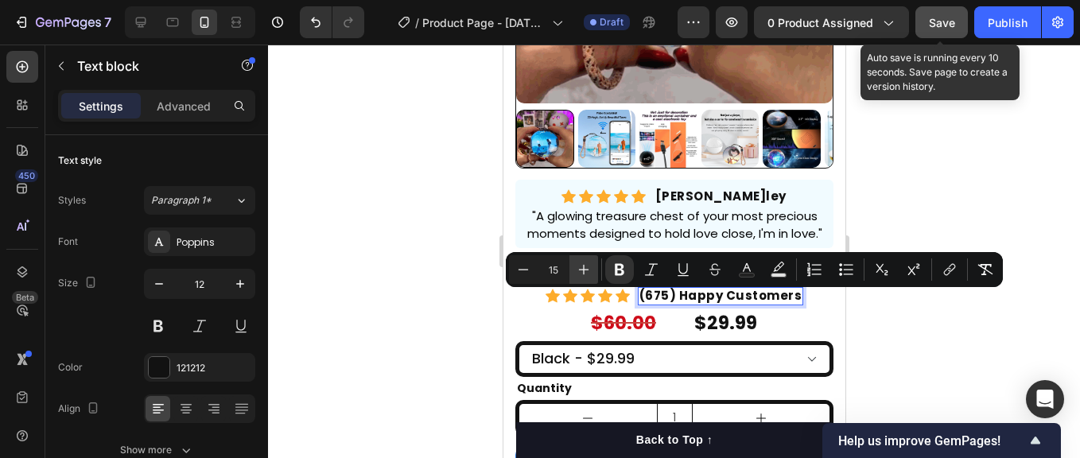
type input "16"
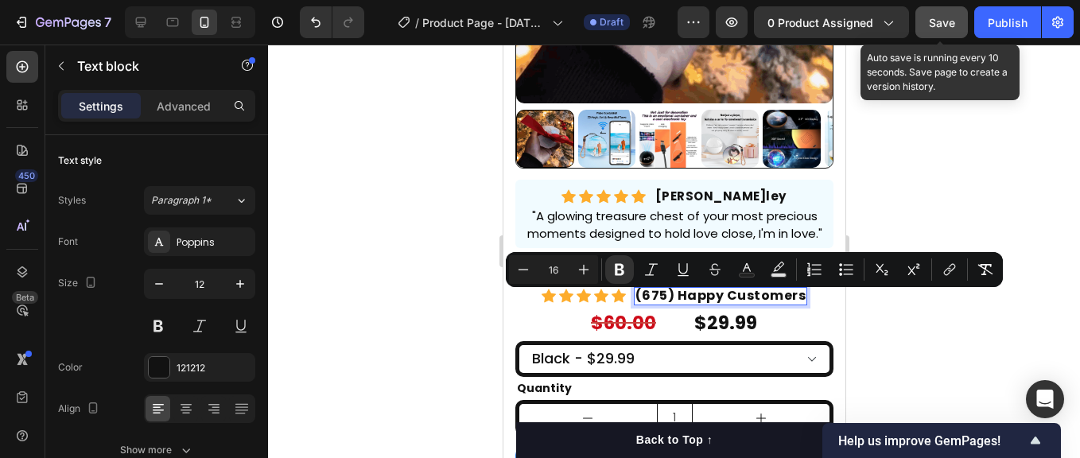
click at [468, 318] on div at bounding box center [674, 252] width 812 height 414
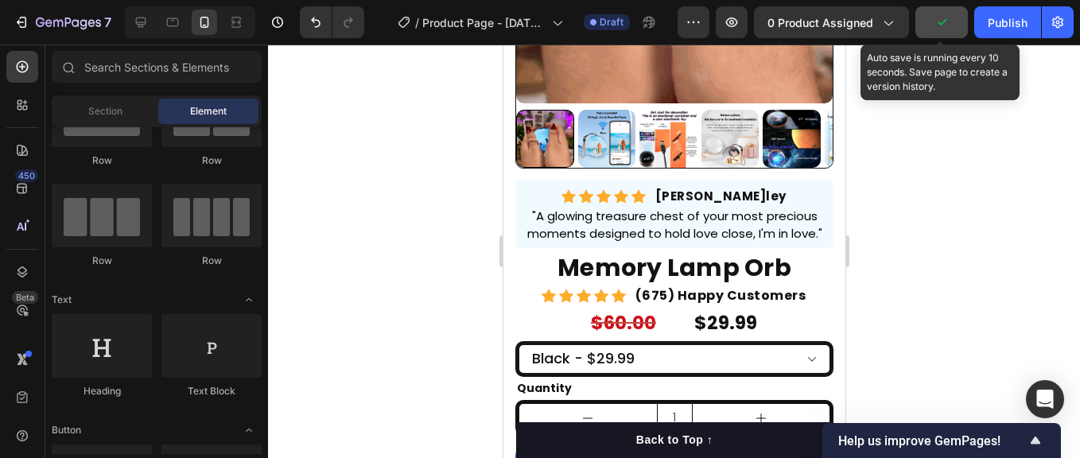
scroll to position [105, 0]
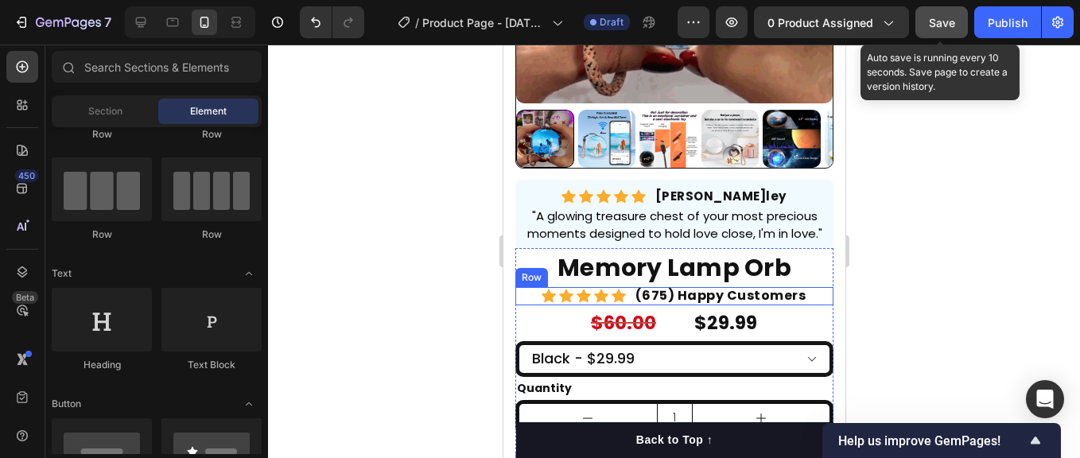
click at [533, 302] on div "Icon Icon Icon Icon Icon Icon List Hoz (675) Happy Customers Text block Row" at bounding box center [674, 296] width 318 height 18
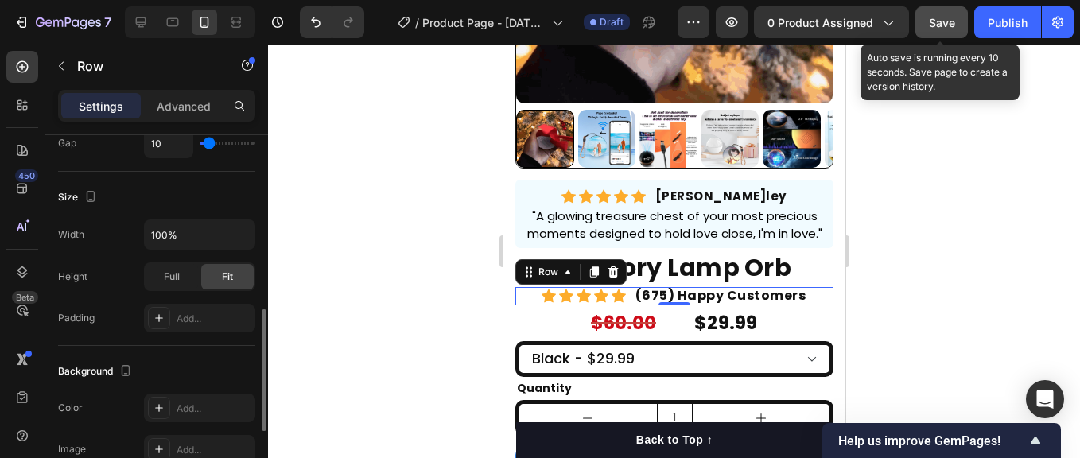
scroll to position [473, 0]
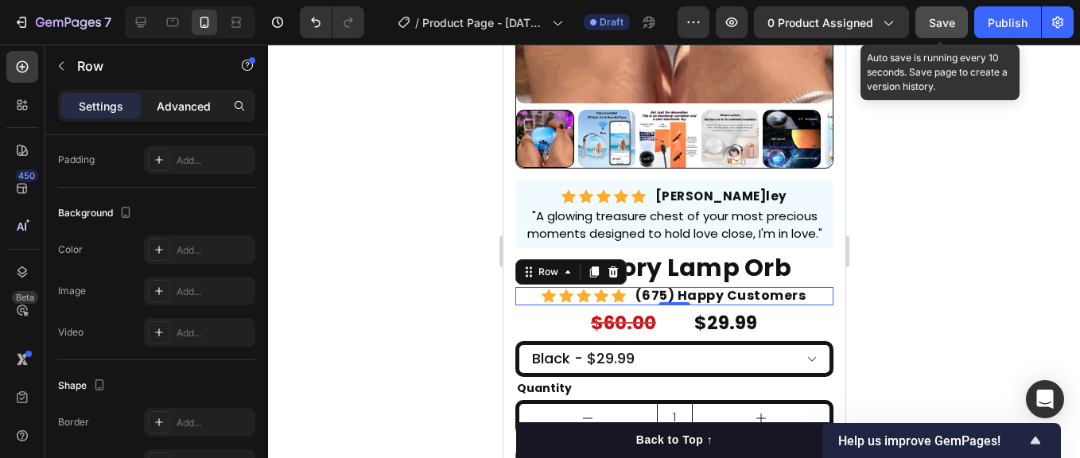
click at [185, 100] on p "Advanced" at bounding box center [184, 106] width 54 height 17
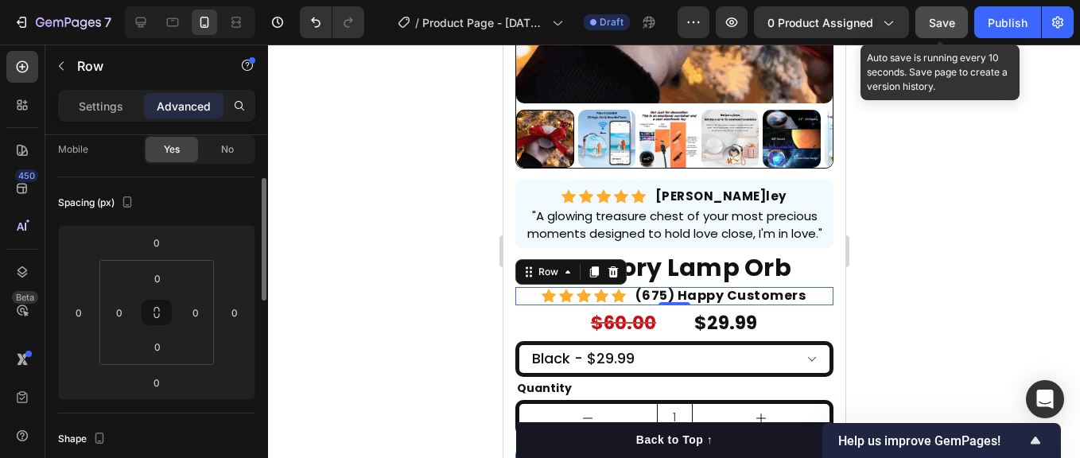
scroll to position [0, 0]
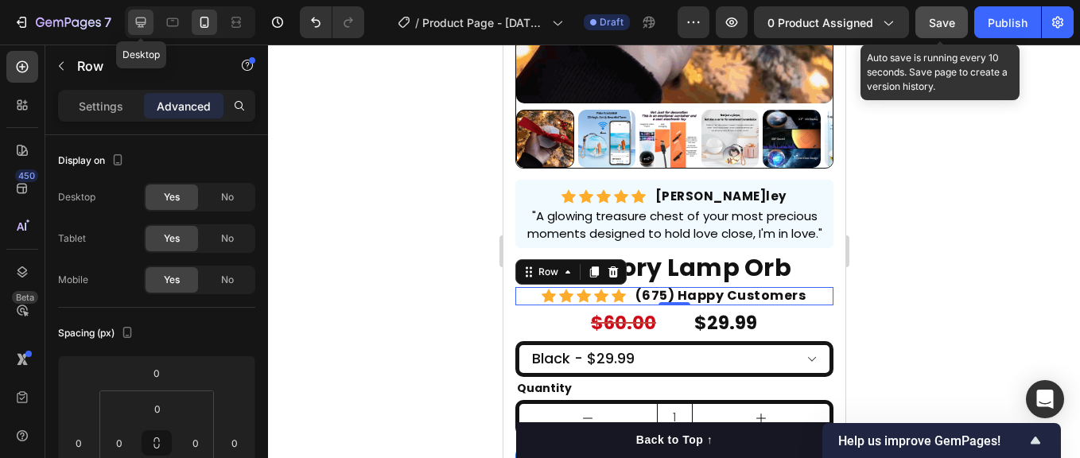
click at [149, 22] on icon at bounding box center [141, 22] width 16 height 16
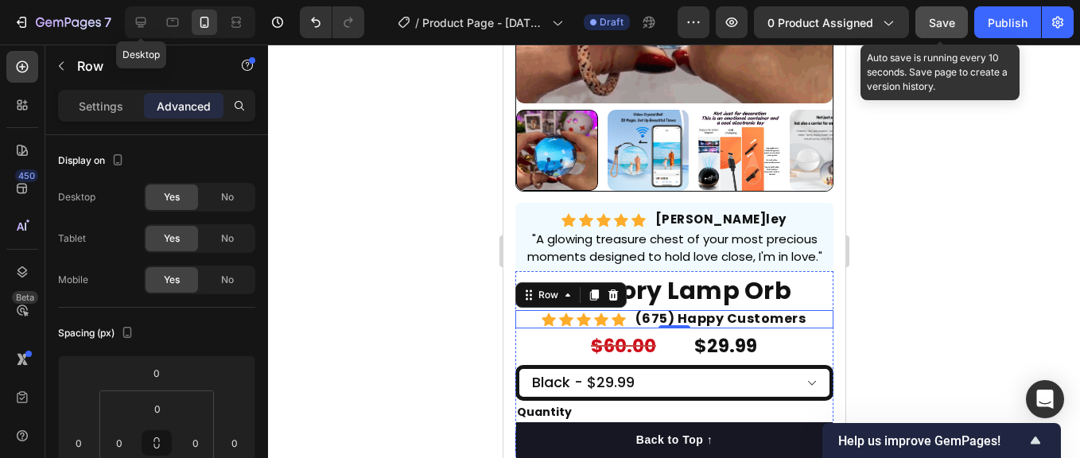
type input "2"
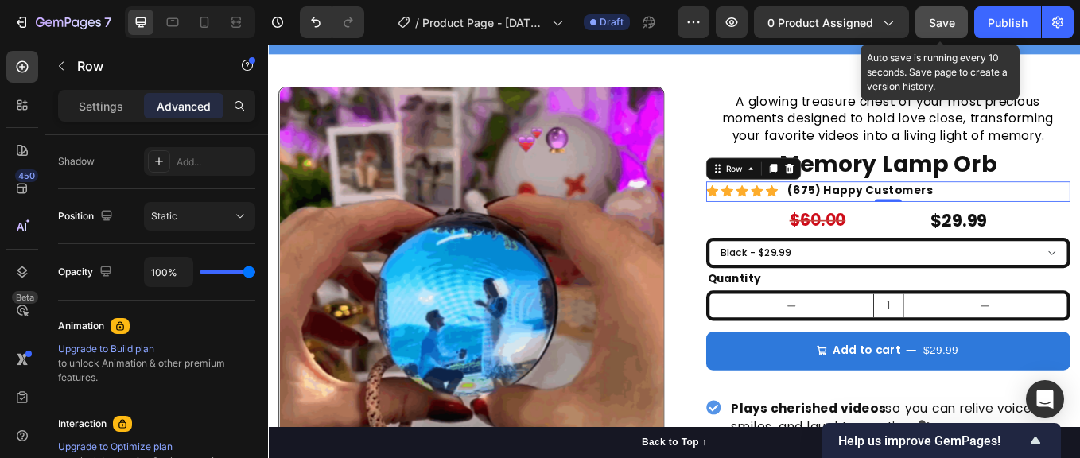
scroll to position [686, 0]
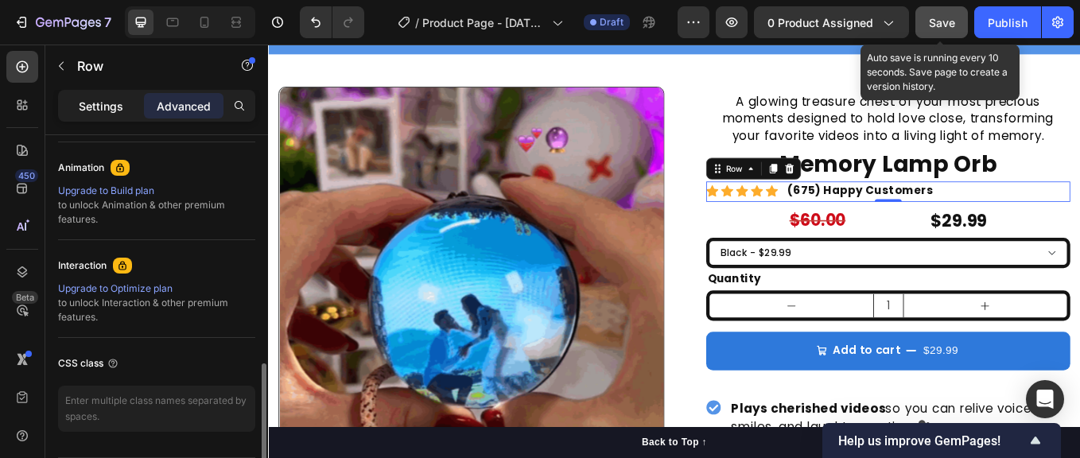
click at [97, 106] on p "Settings" at bounding box center [101, 106] width 45 height 17
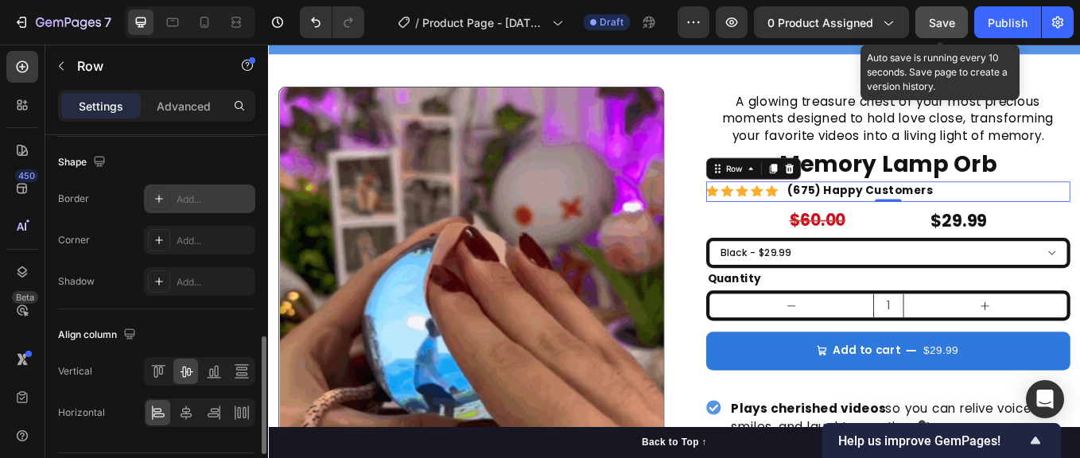
scroll to position [783, 0]
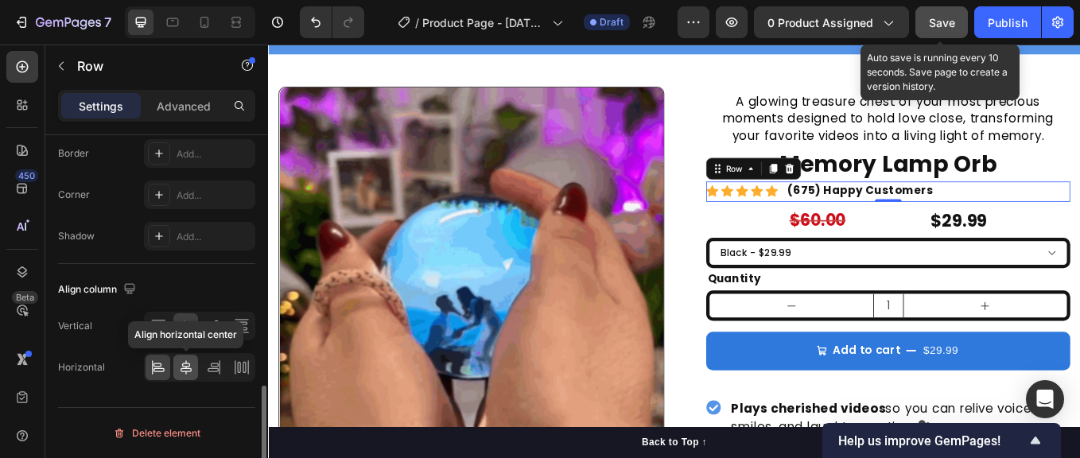
click at [181, 363] on icon at bounding box center [186, 367] width 16 height 16
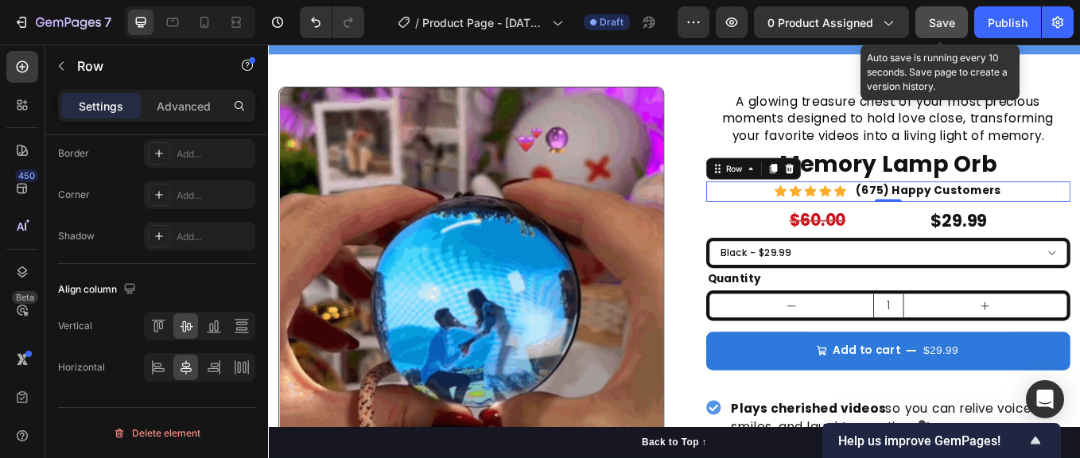
drag, startPoint x: 724, startPoint y: 1, endPoint x: 901, endPoint y: 84, distance: 196.0
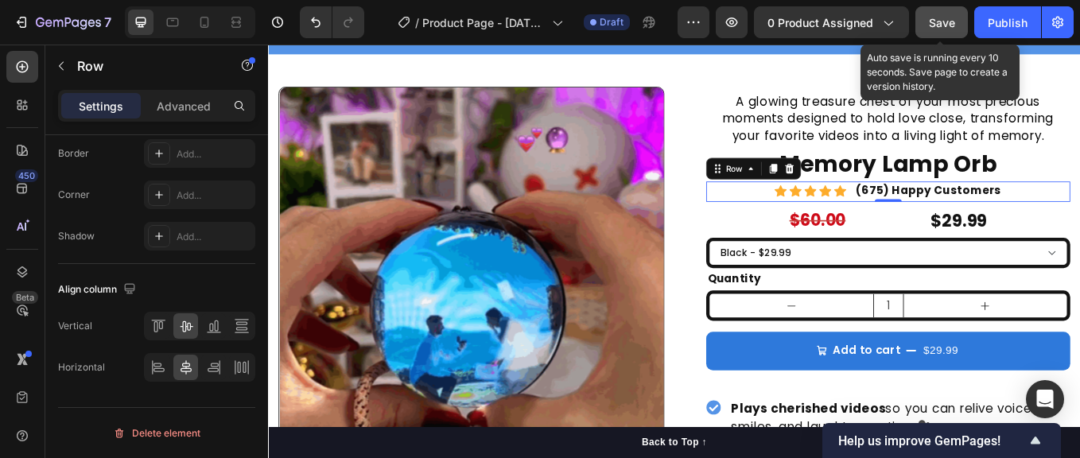
click at [938, 18] on span "Save" at bounding box center [942, 23] width 26 height 14
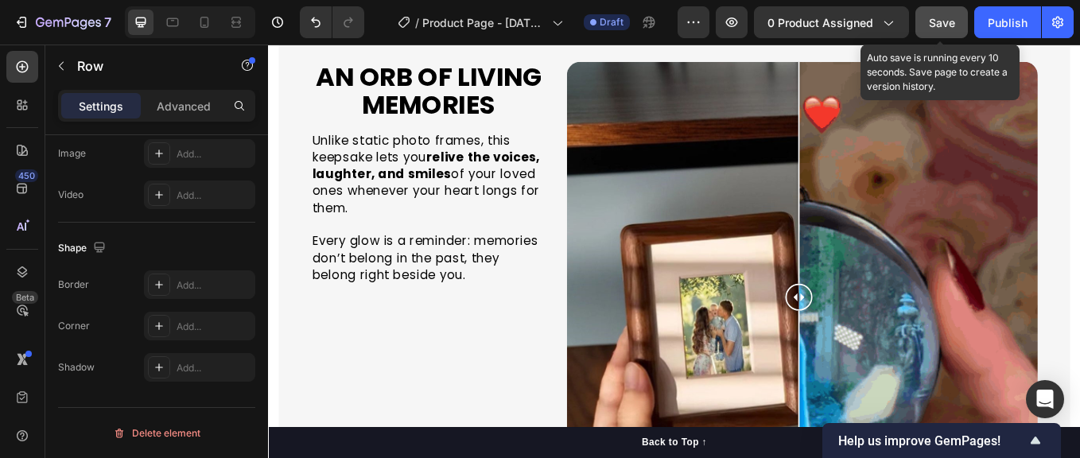
scroll to position [1716, 0]
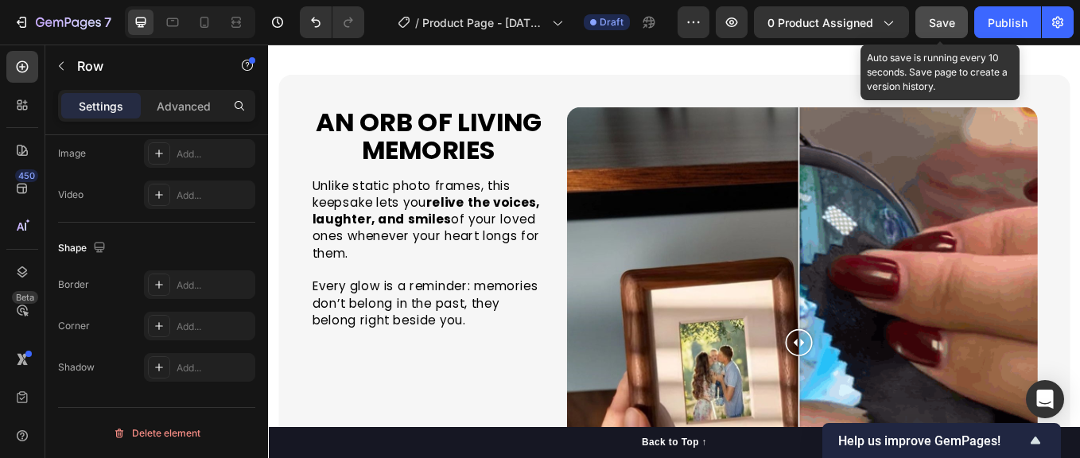
click at [731, 329] on div at bounding box center [896, 396] width 554 height 554
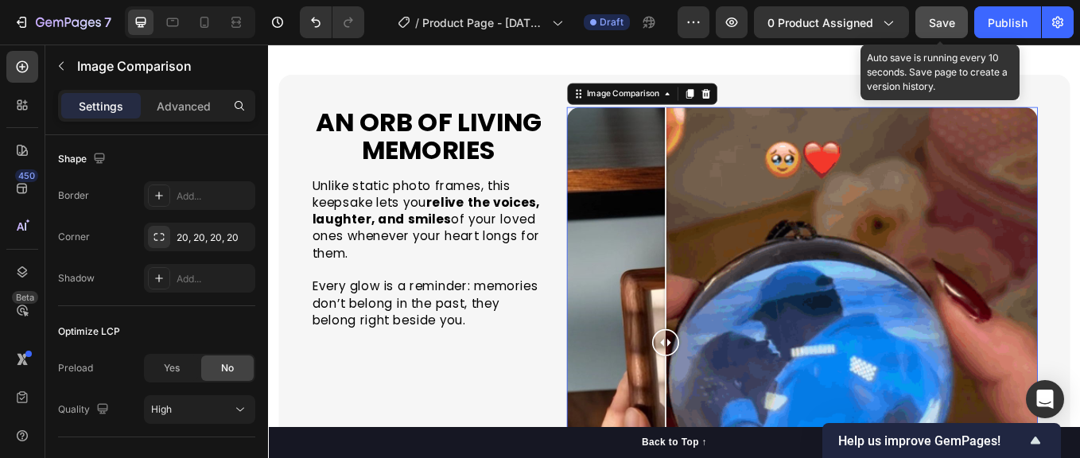
click at [751, 379] on div at bounding box center [735, 395] width 32 height 32
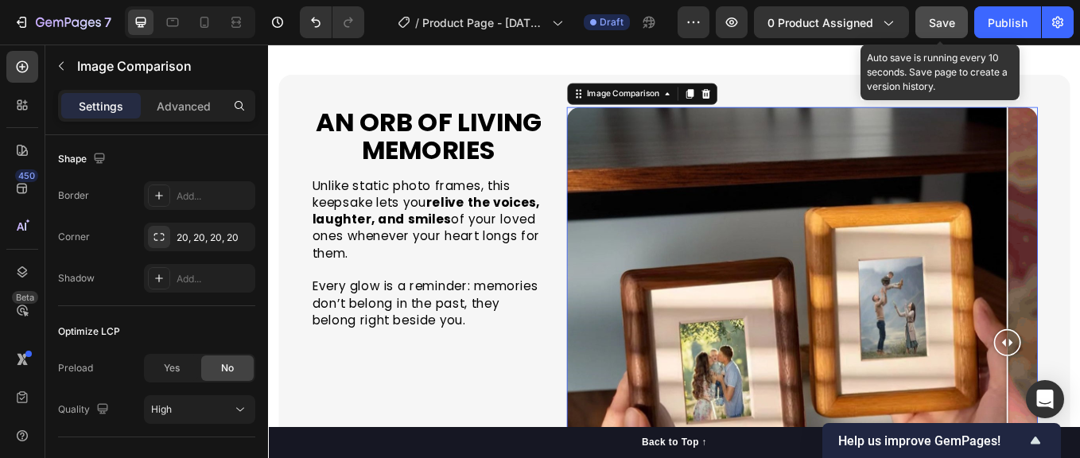
scroll to position [0, 0]
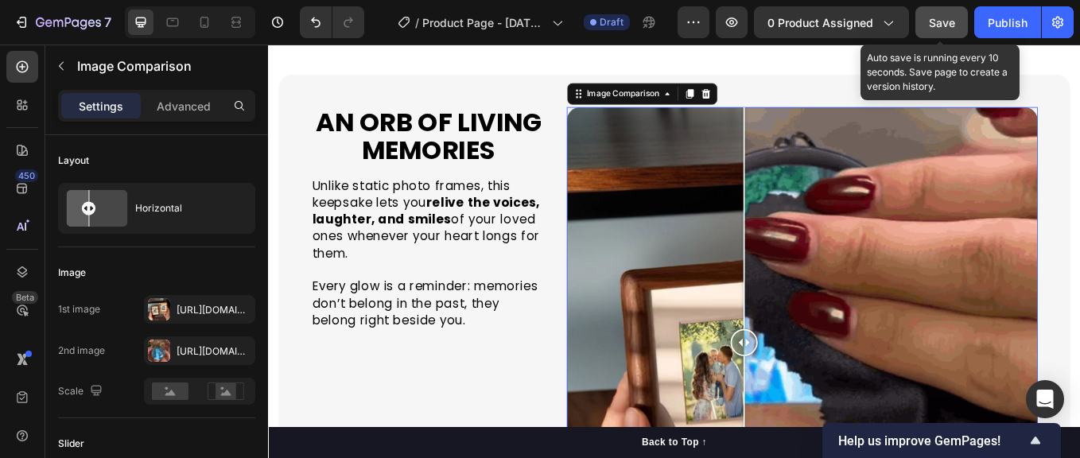
click at [823, 374] on div at bounding box center [896, 396] width 554 height 554
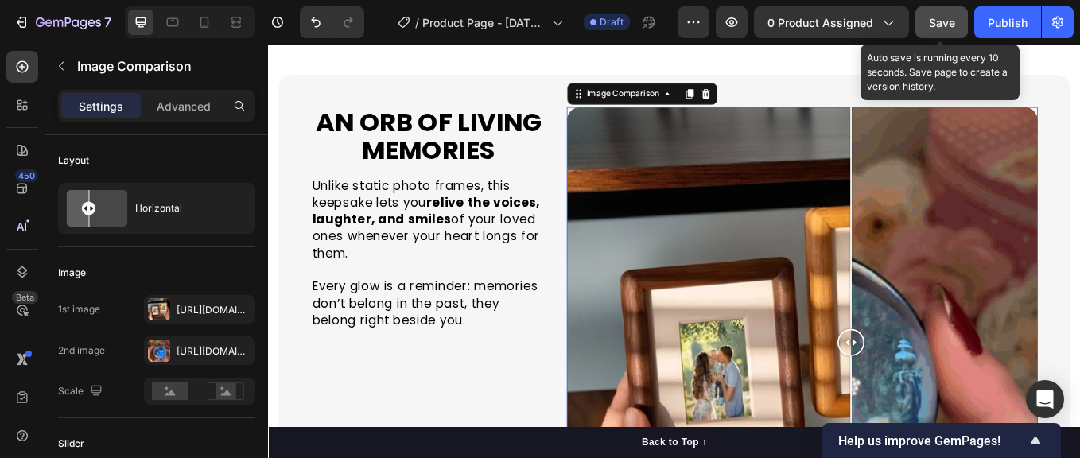
drag, startPoint x: 830, startPoint y: 384, endPoint x: 959, endPoint y: 385, distance: 129.6
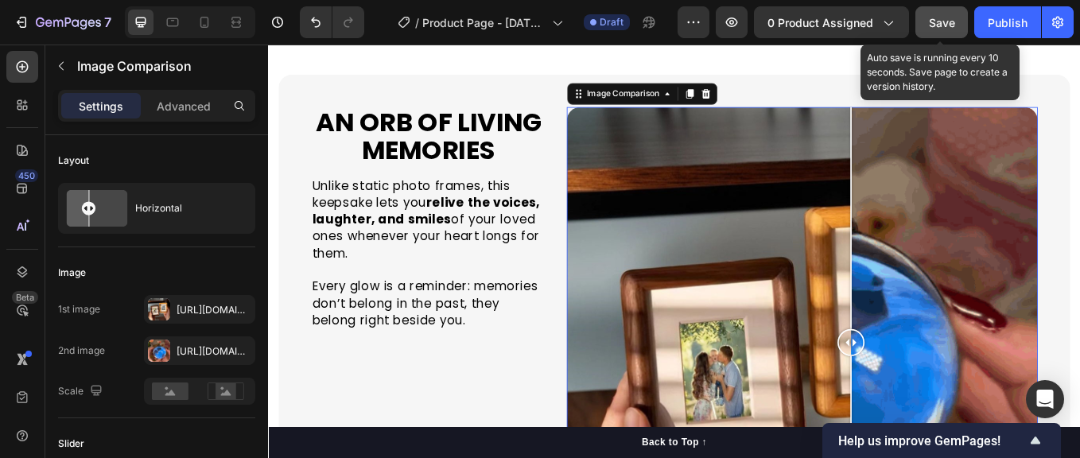
click at [959, 385] on div at bounding box center [953, 395] width 32 height 32
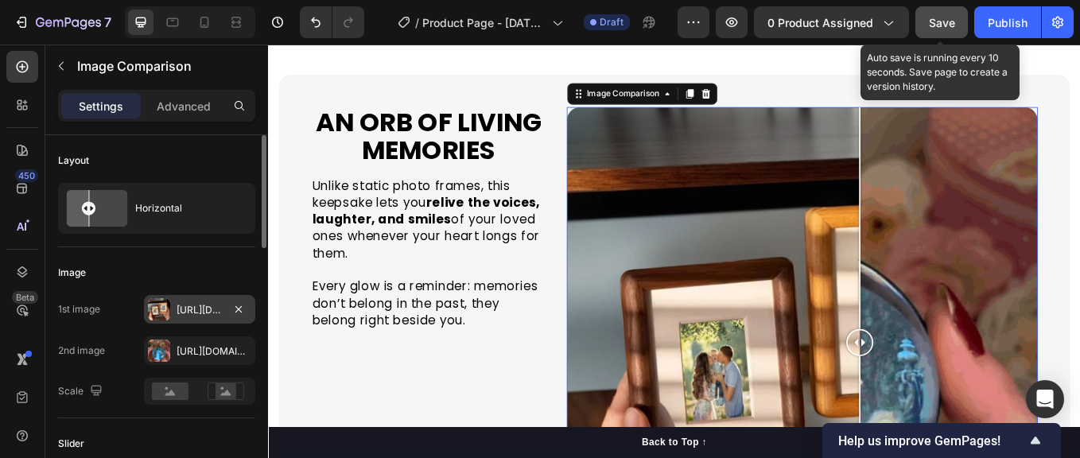
click at [200, 306] on div "[URL][DOMAIN_NAME]" at bounding box center [200, 310] width 46 height 14
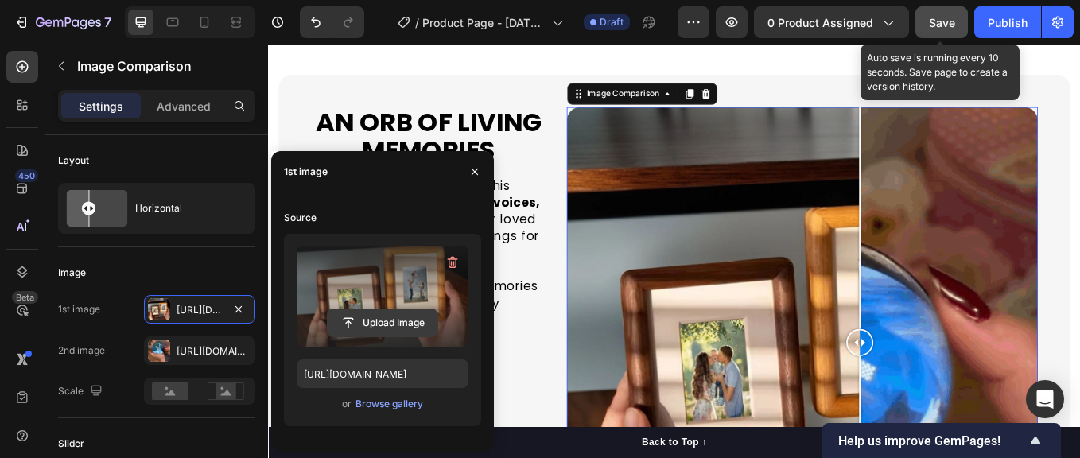
click at [379, 314] on input "file" at bounding box center [383, 322] width 110 height 27
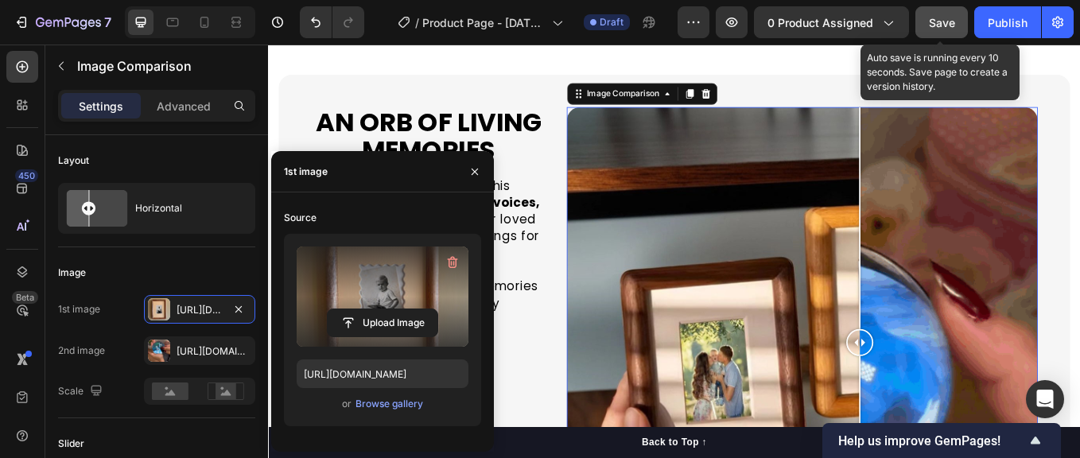
type input "[URL][DOMAIN_NAME]"
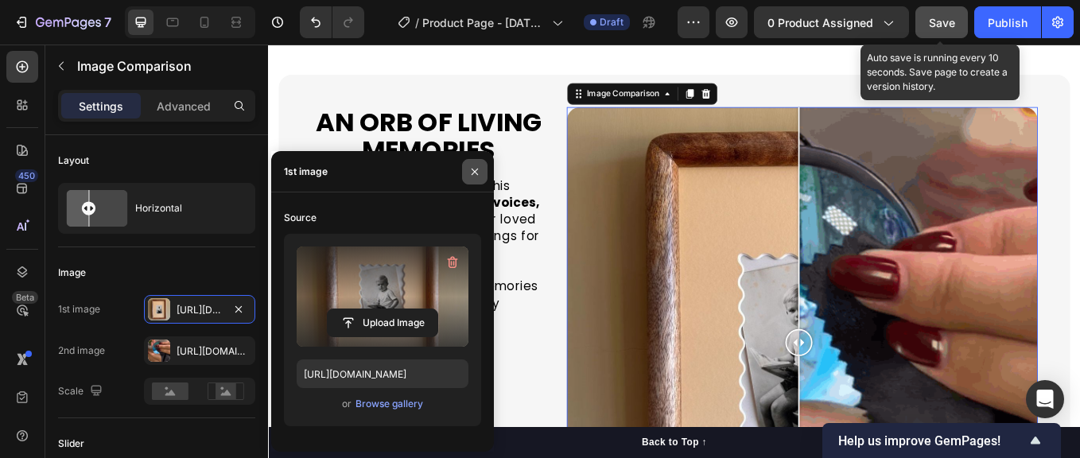
click at [467, 170] on button "button" at bounding box center [474, 171] width 25 height 25
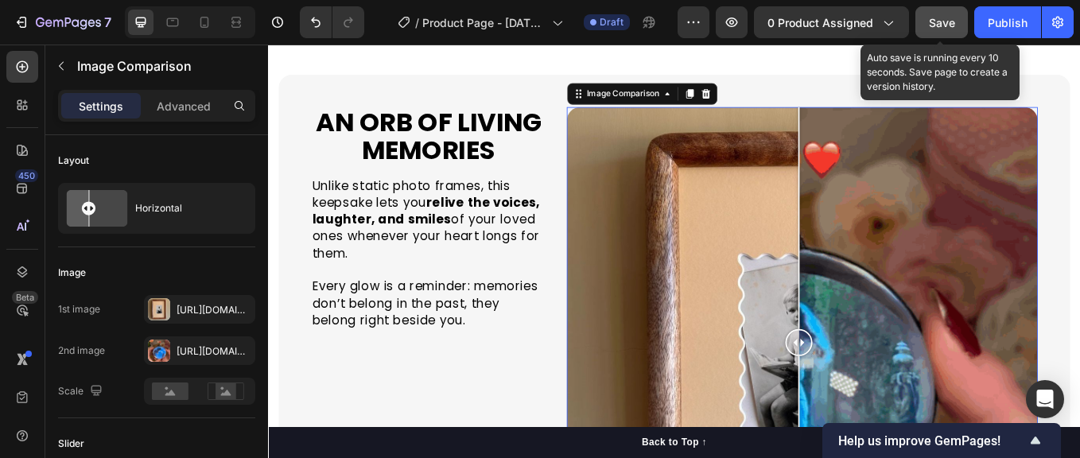
click at [946, 30] on div "Save" at bounding box center [942, 22] width 26 height 17
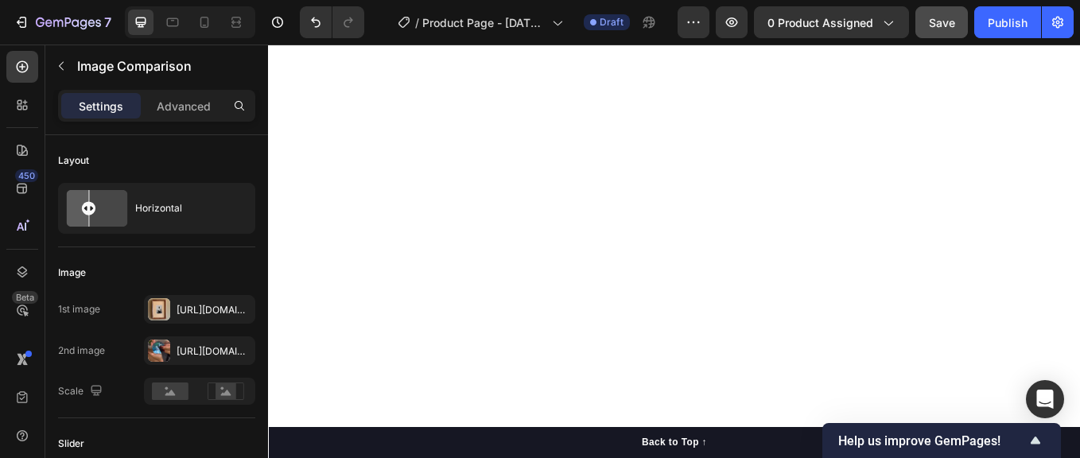
scroll to position [1823, 0]
